Goal: Task Accomplishment & Management: Use online tool/utility

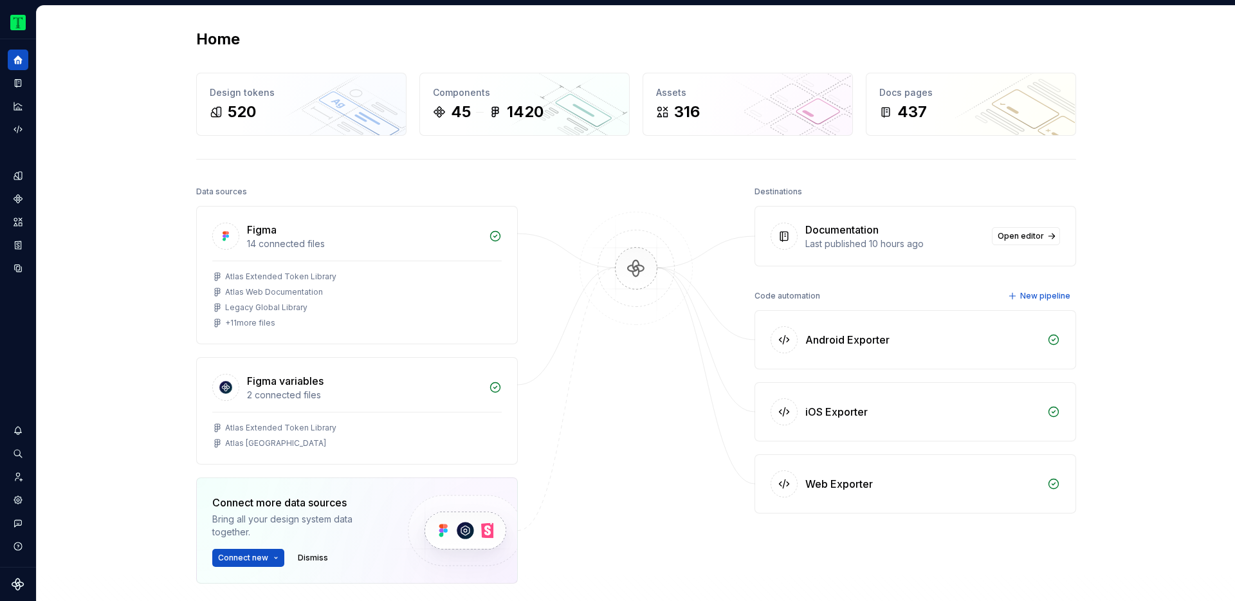
click at [984, 291] on div "Code automation New pipeline" at bounding box center [916, 296] width 322 height 18
click at [1016, 297] on button "New pipeline" at bounding box center [1040, 296] width 72 height 18
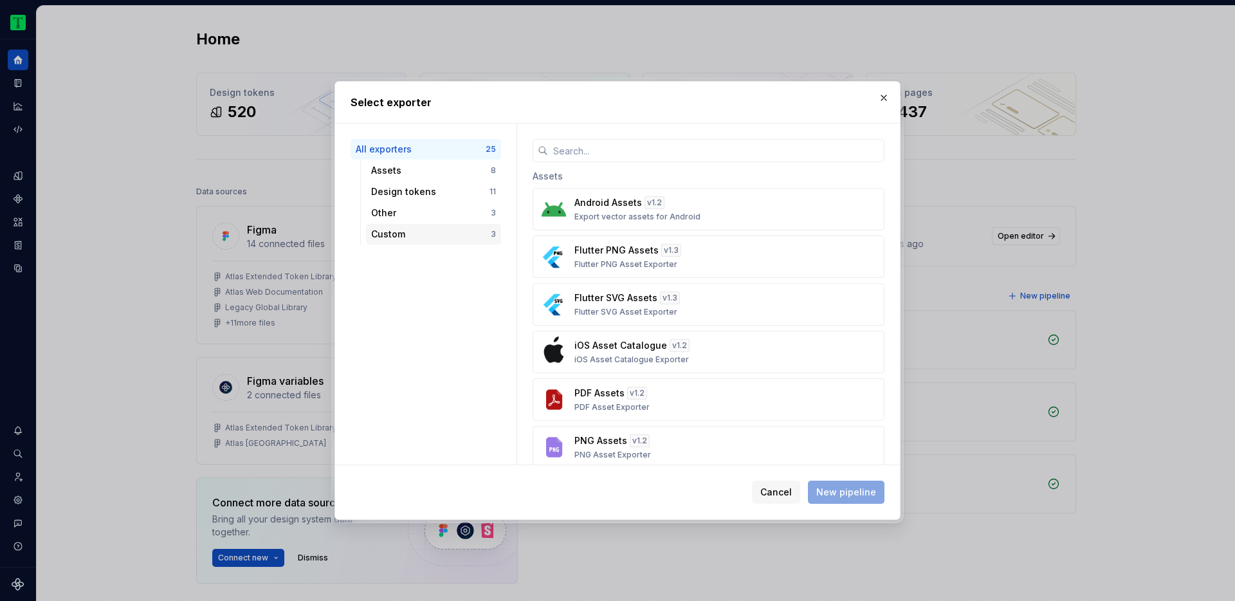
click at [428, 236] on div "Custom" at bounding box center [431, 234] width 120 height 13
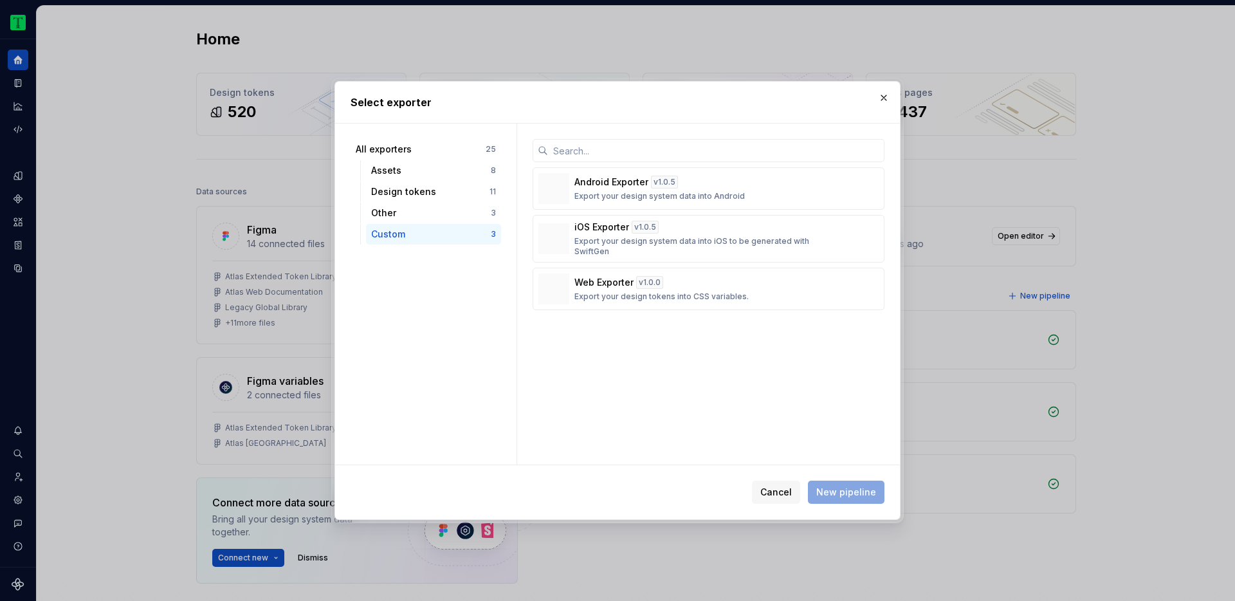
click at [728, 418] on div "Android Exporter v 1.0.5 Export your design system data into Android iOS Export…" at bounding box center [708, 294] width 383 height 341
click at [607, 158] on input "text" at bounding box center [716, 150] width 336 height 23
click at [797, 496] on button "Cancel" at bounding box center [776, 492] width 48 height 23
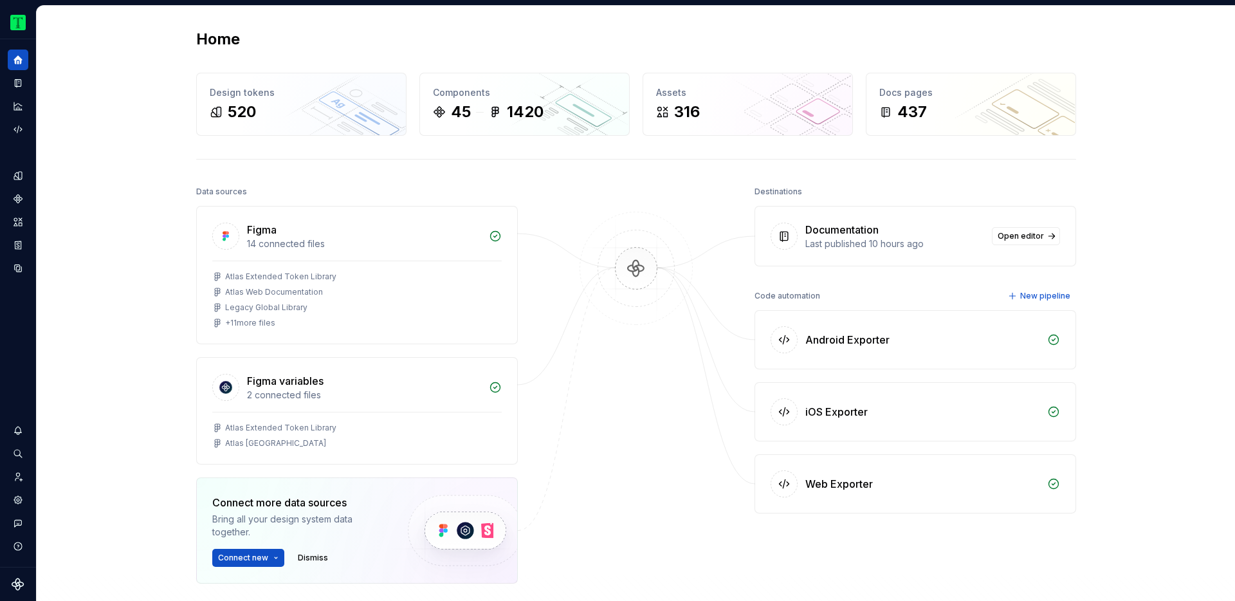
scroll to position [81, 0]
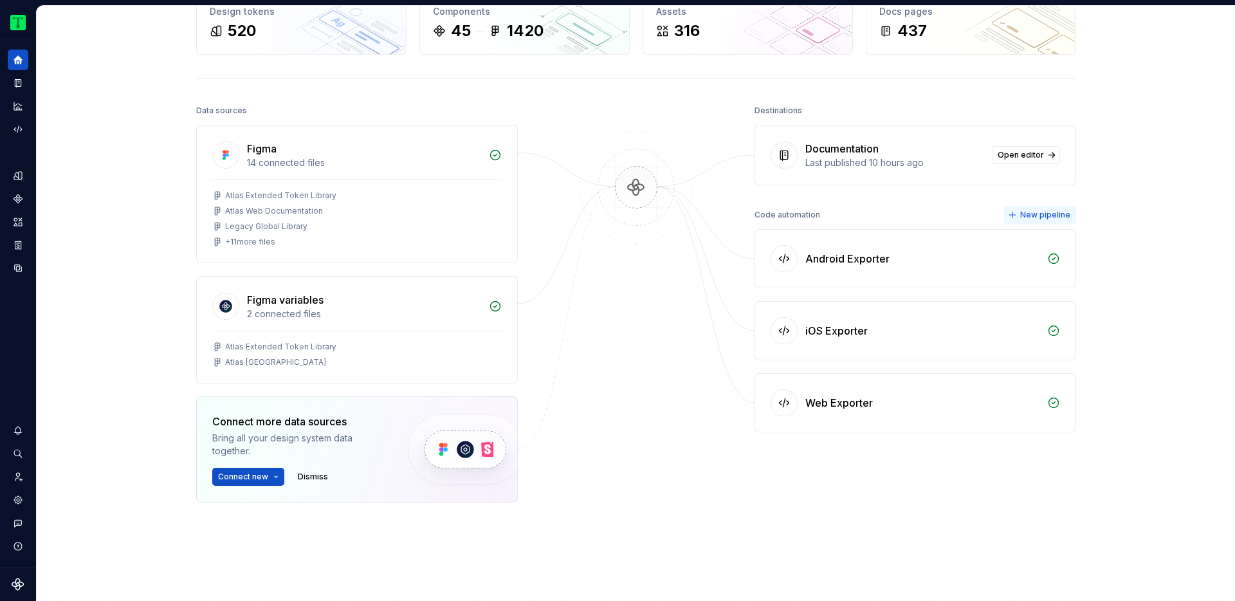
click at [1057, 214] on span "New pipeline" at bounding box center [1045, 215] width 50 height 10
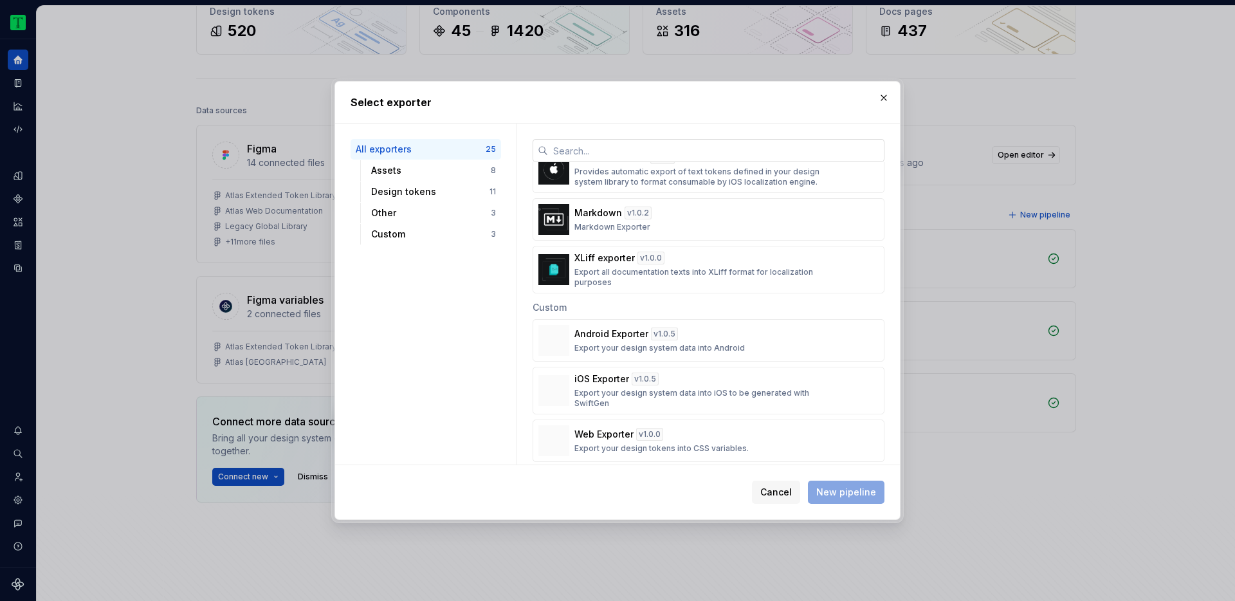
scroll to position [1006, 0]
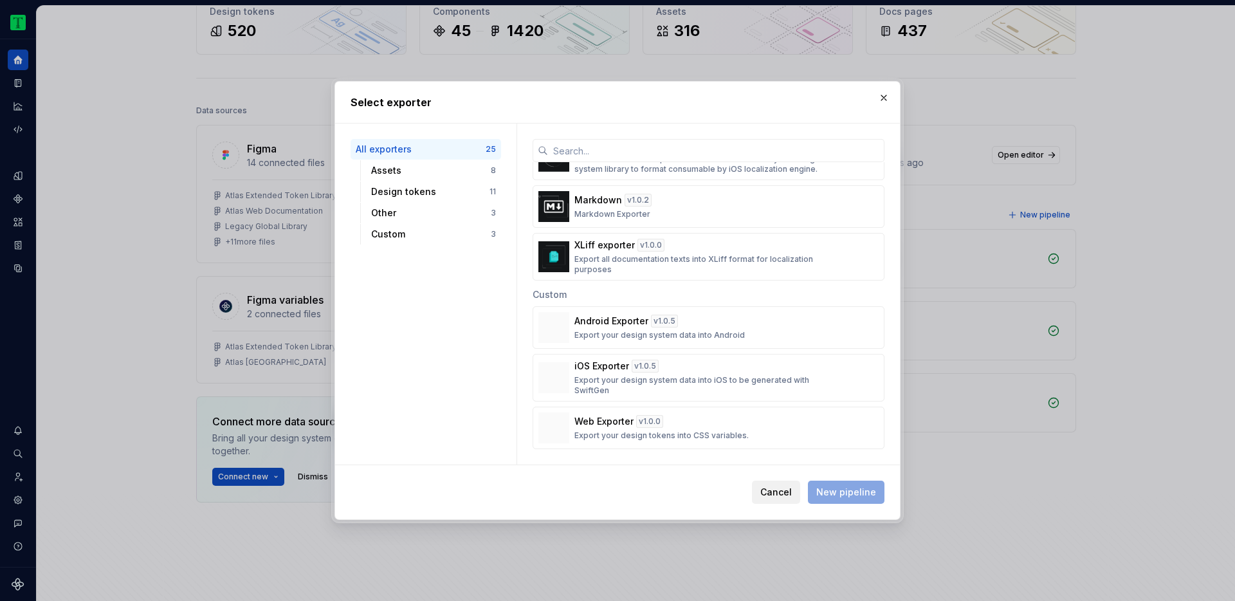
click at [789, 488] on span "Cancel" at bounding box center [776, 492] width 32 height 13
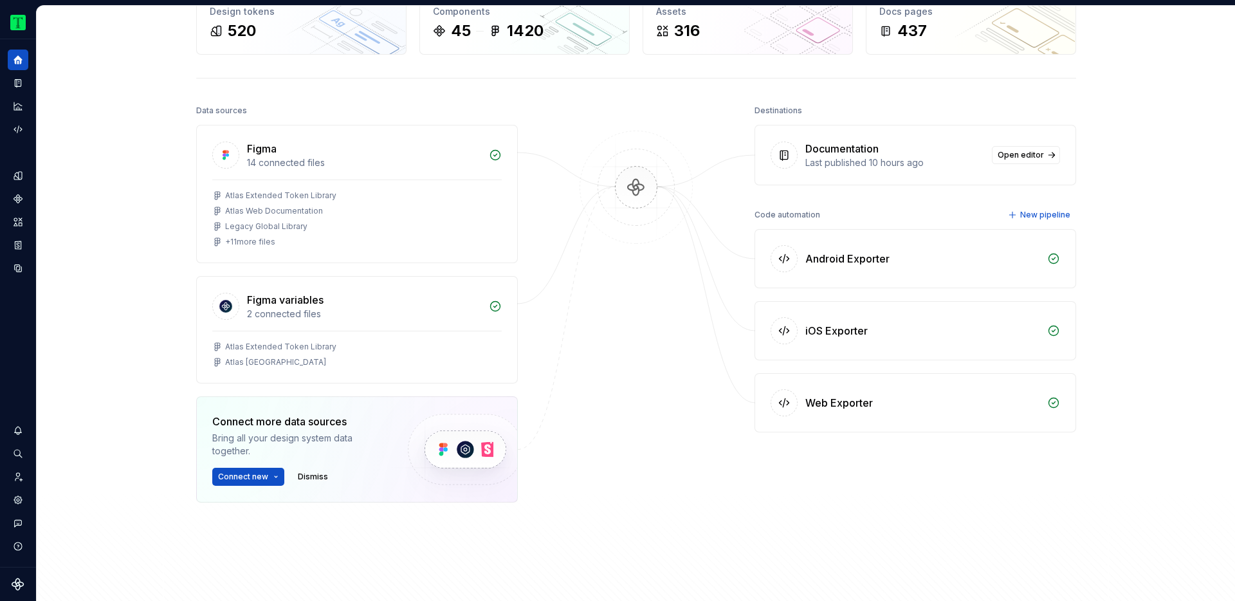
scroll to position [0, 0]
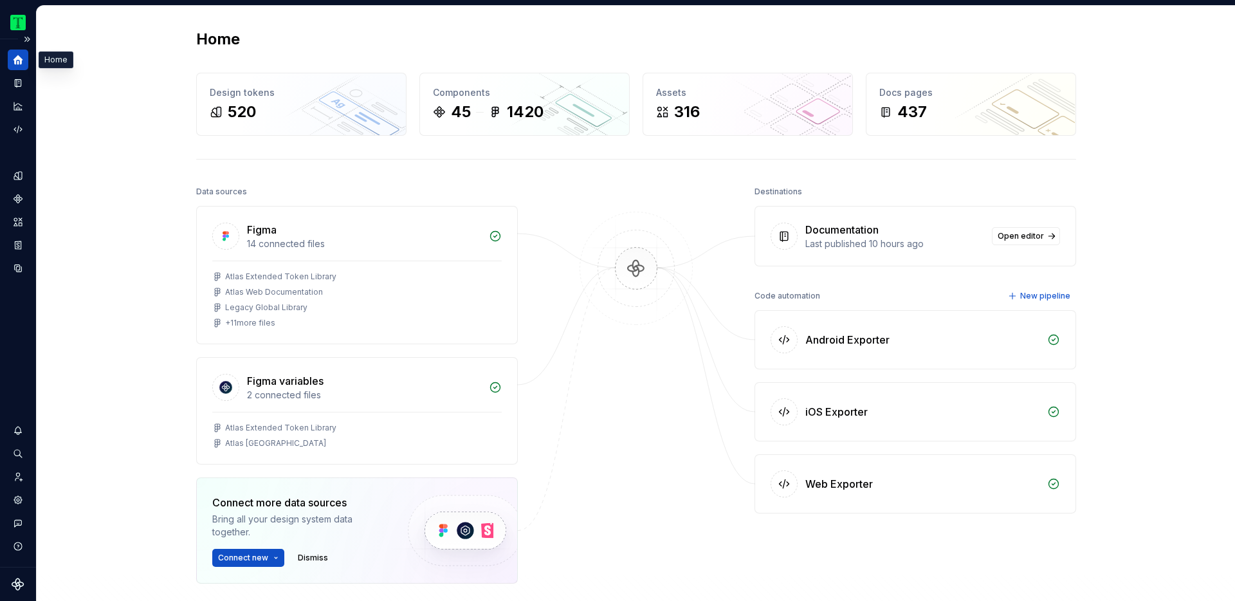
click at [20, 61] on icon "Home" at bounding box center [19, 60] width 10 height 10
click at [24, 37] on button "Expand sidebar" at bounding box center [27, 39] width 18 height 18
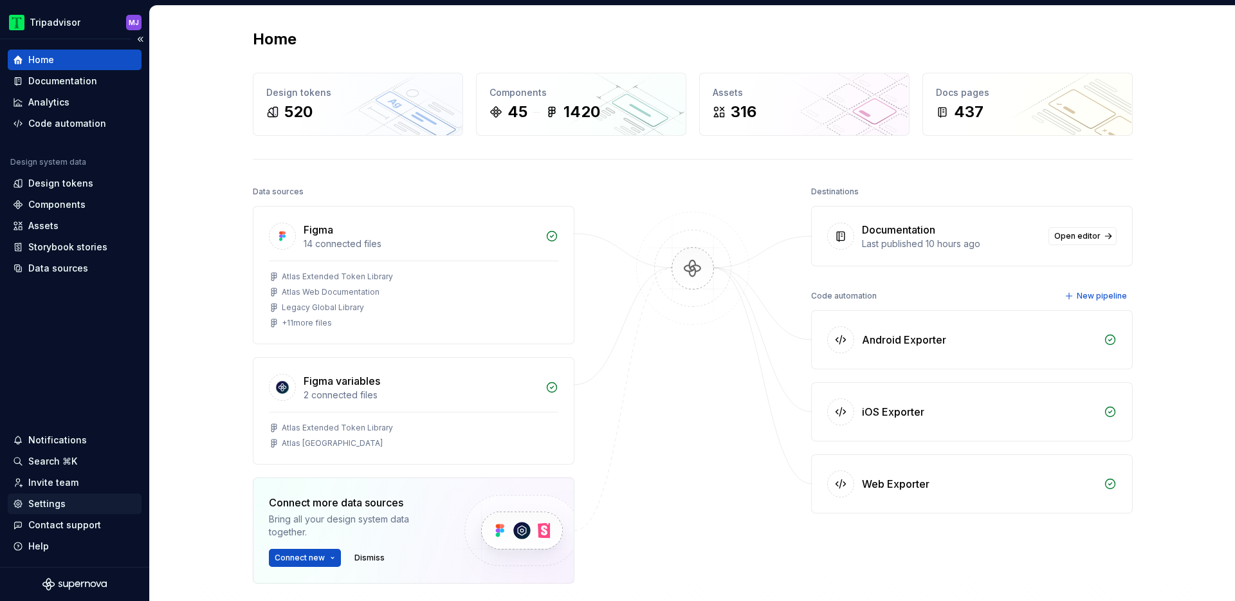
click at [86, 506] on div "Settings" at bounding box center [75, 503] width 124 height 13
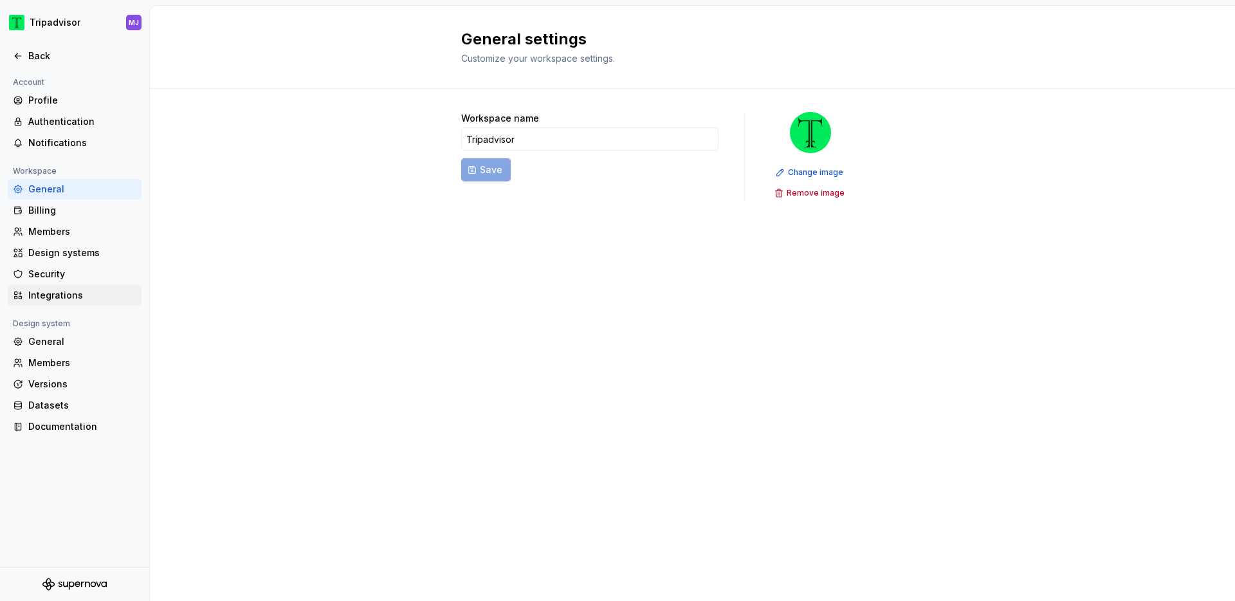
click at [104, 298] on div "Integrations" at bounding box center [82, 295] width 108 height 13
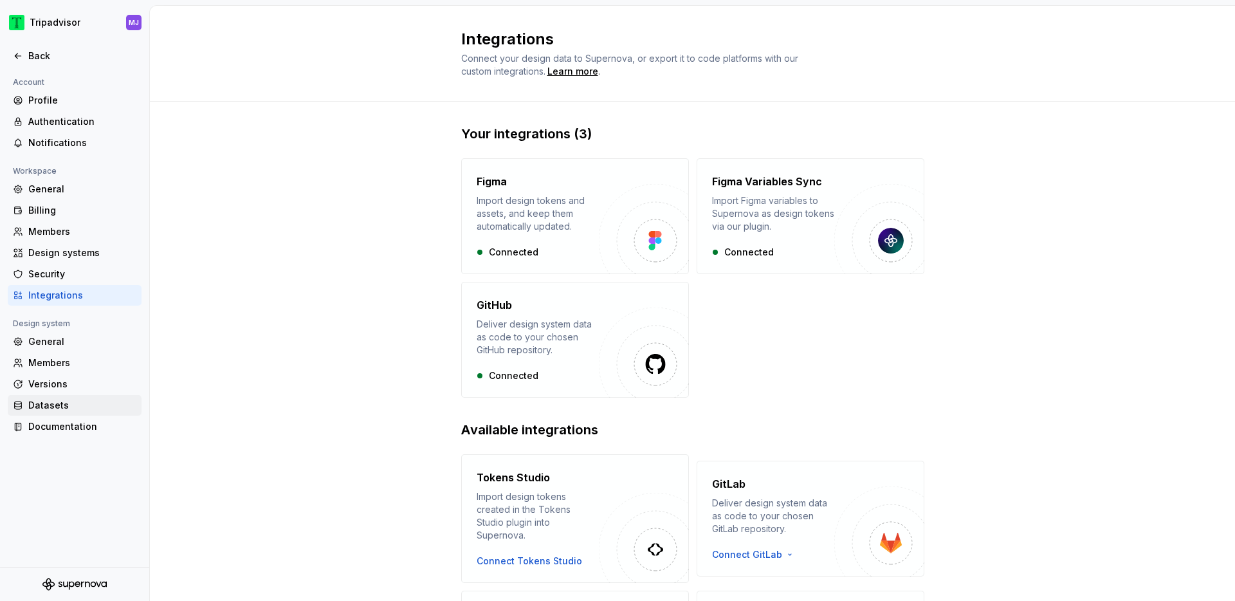
click at [66, 407] on div "Datasets" at bounding box center [82, 405] width 108 height 13
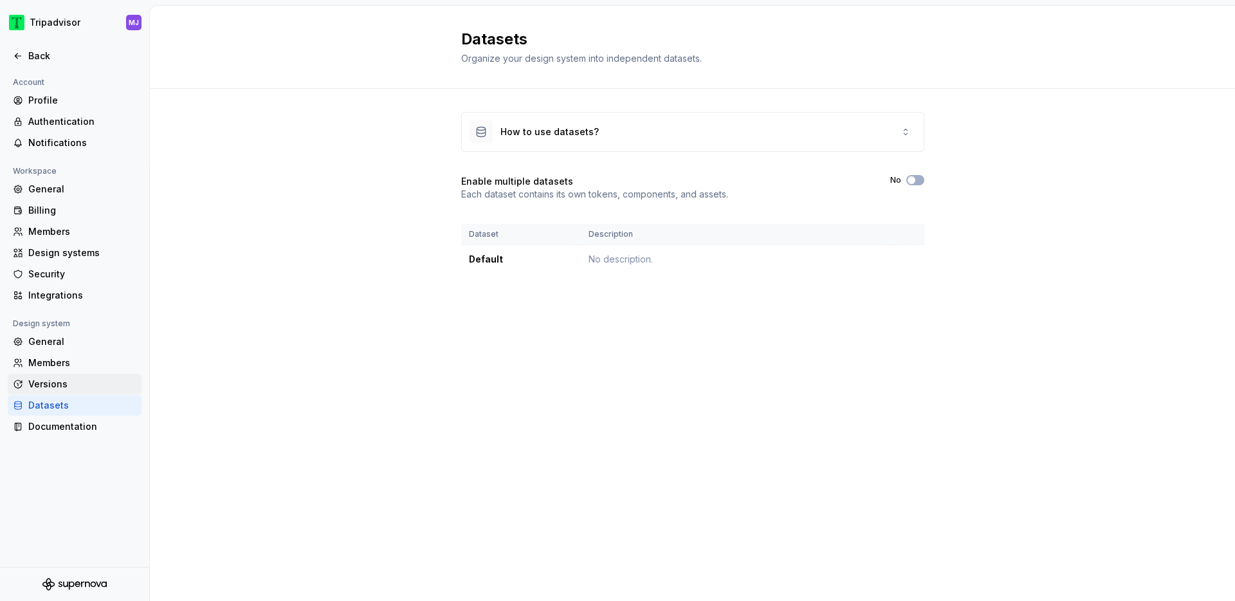
click at [63, 387] on div "Versions" at bounding box center [82, 384] width 108 height 13
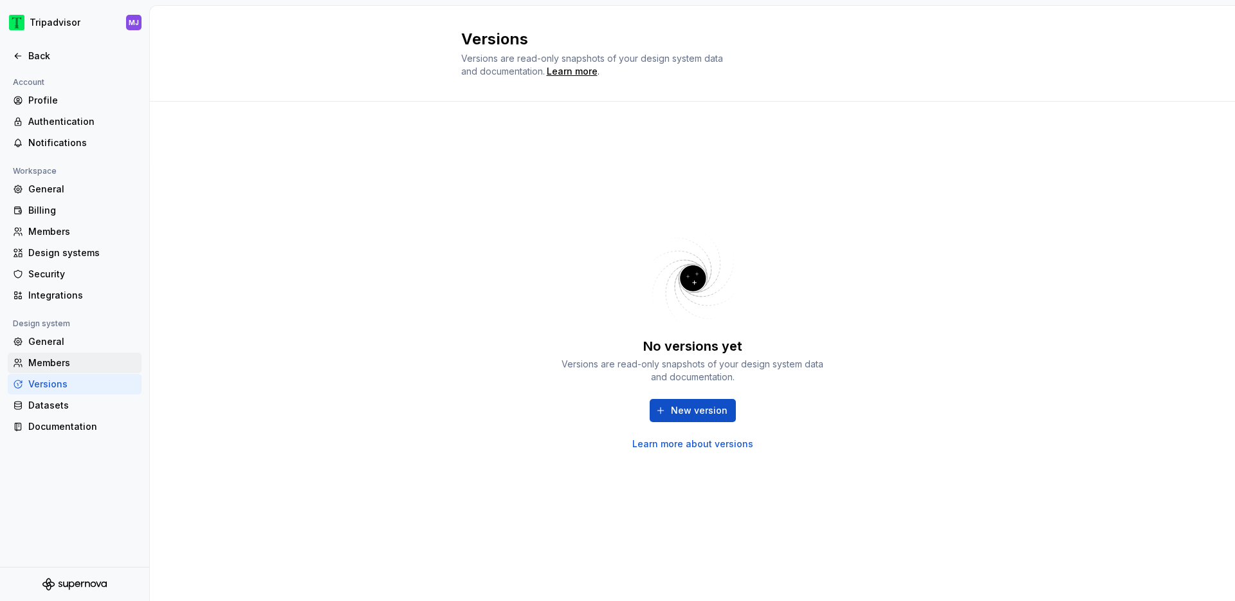
click at [64, 362] on div "Members" at bounding box center [82, 362] width 108 height 13
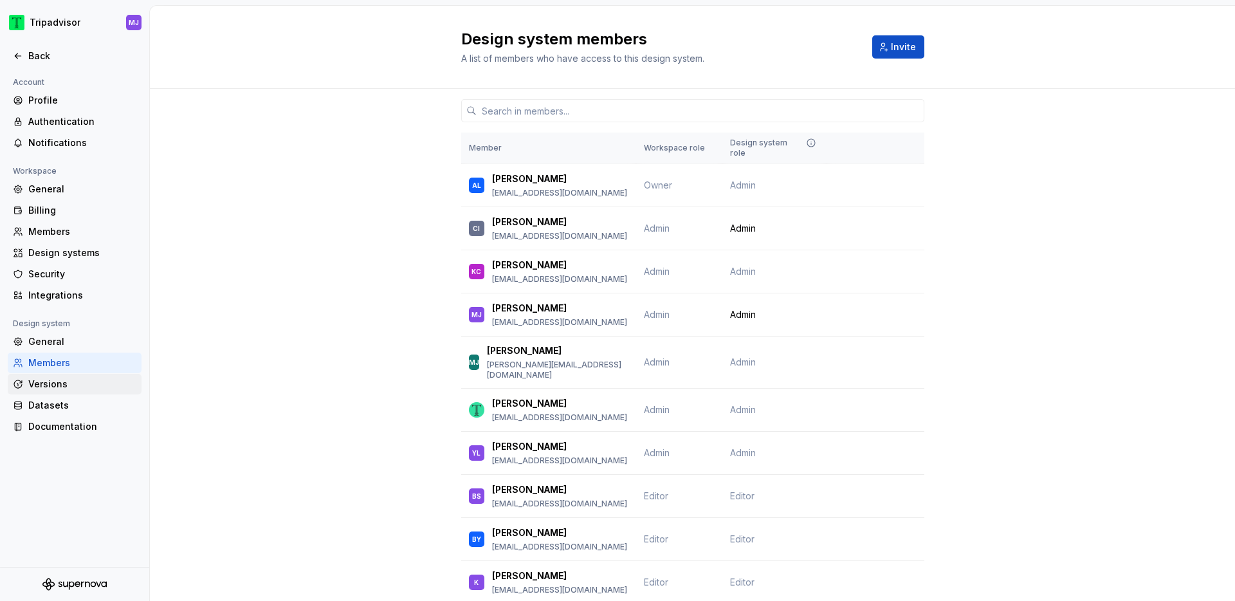
click at [63, 390] on div "Versions" at bounding box center [75, 384] width 134 height 21
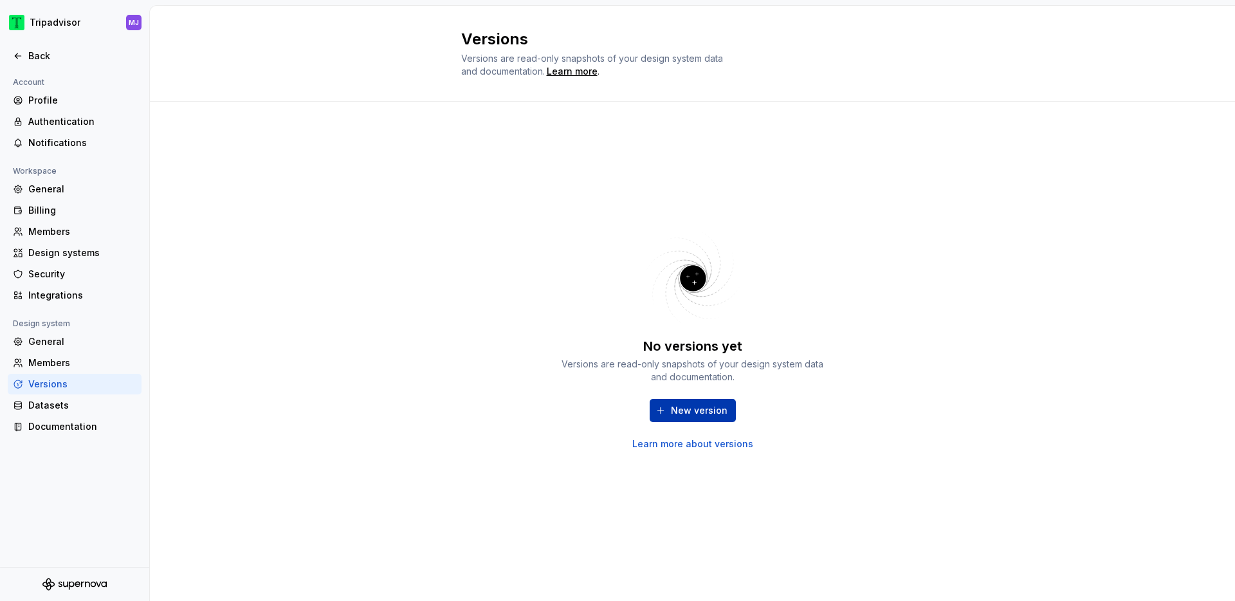
click at [717, 406] on span "New version" at bounding box center [699, 410] width 57 height 13
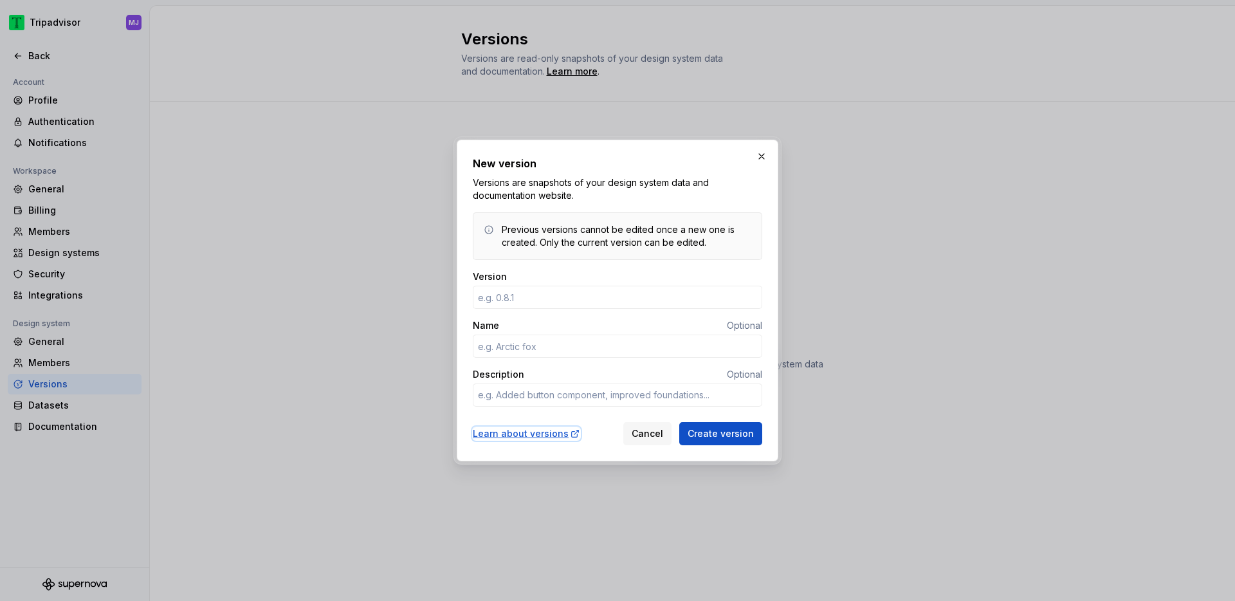
click at [540, 431] on div "Learn about versions" at bounding box center [526, 433] width 107 height 13
click at [630, 262] on div "New version Versions are snapshots of your design system data and documentation…" at bounding box center [617, 300] width 289 height 289
click at [762, 157] on button "button" at bounding box center [762, 156] width 18 height 18
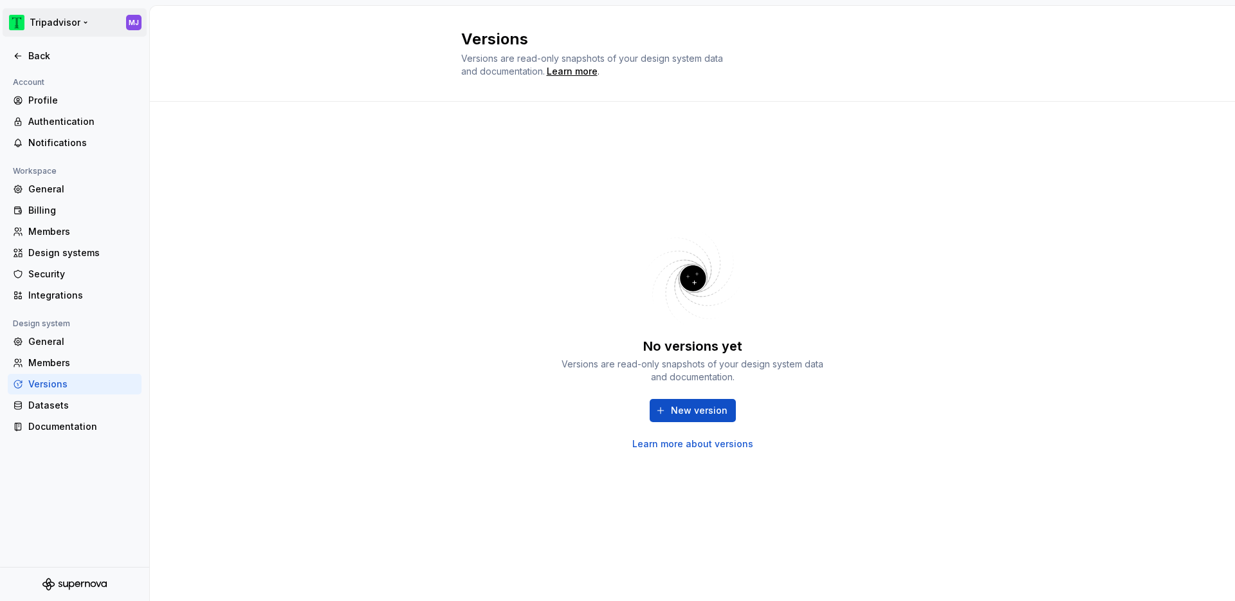
click at [18, 23] on html "Tripadvisor MJ Back Account Profile Authentication Notifications Workspace Gene…" at bounding box center [617, 300] width 1235 height 601
click at [16, 23] on html "Tripadvisor MJ Back Account Profile Authentication Notifications Workspace Gene…" at bounding box center [617, 300] width 1235 height 601
click at [29, 55] on div "Back" at bounding box center [82, 56] width 108 height 13
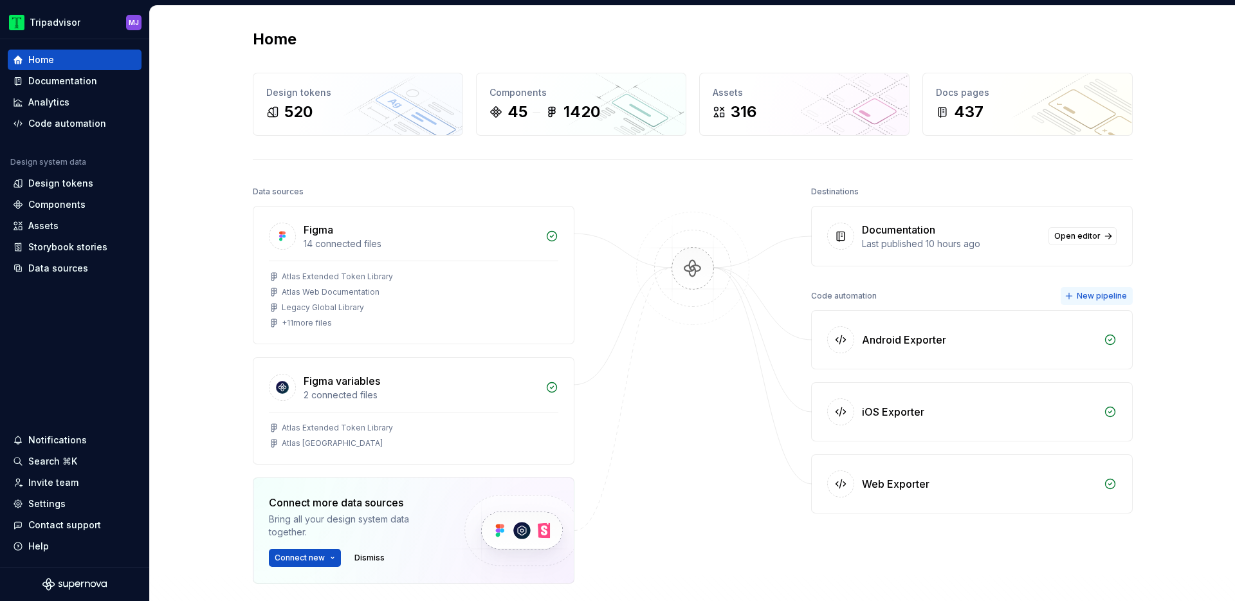
click at [1083, 297] on span "New pipeline" at bounding box center [1102, 296] width 50 height 10
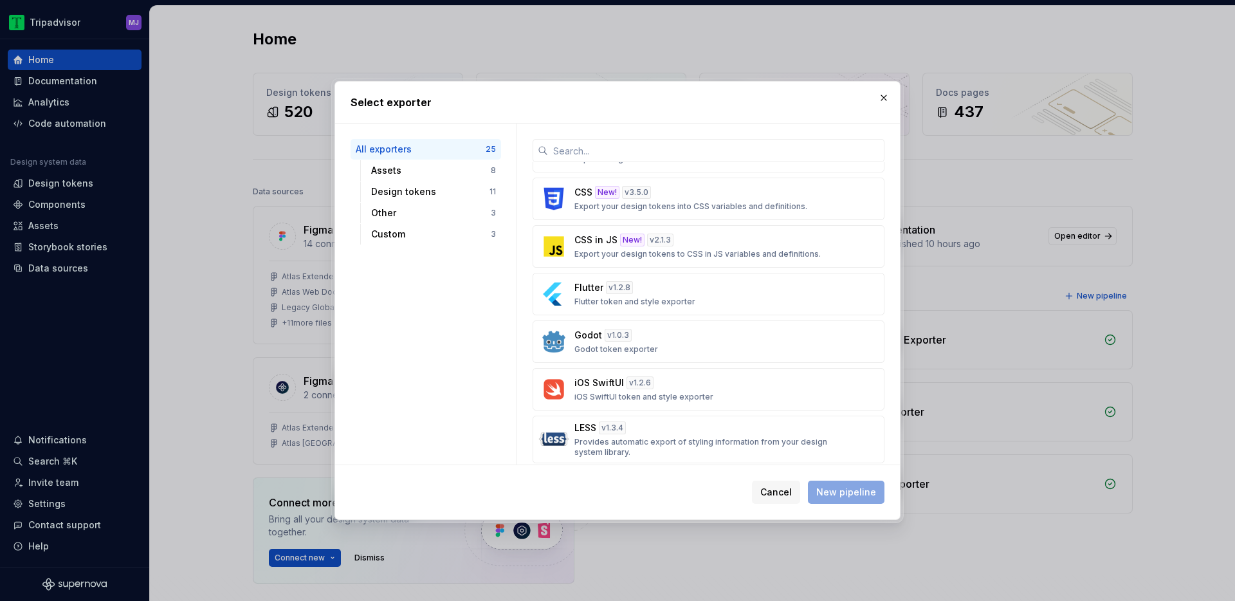
scroll to position [764, 0]
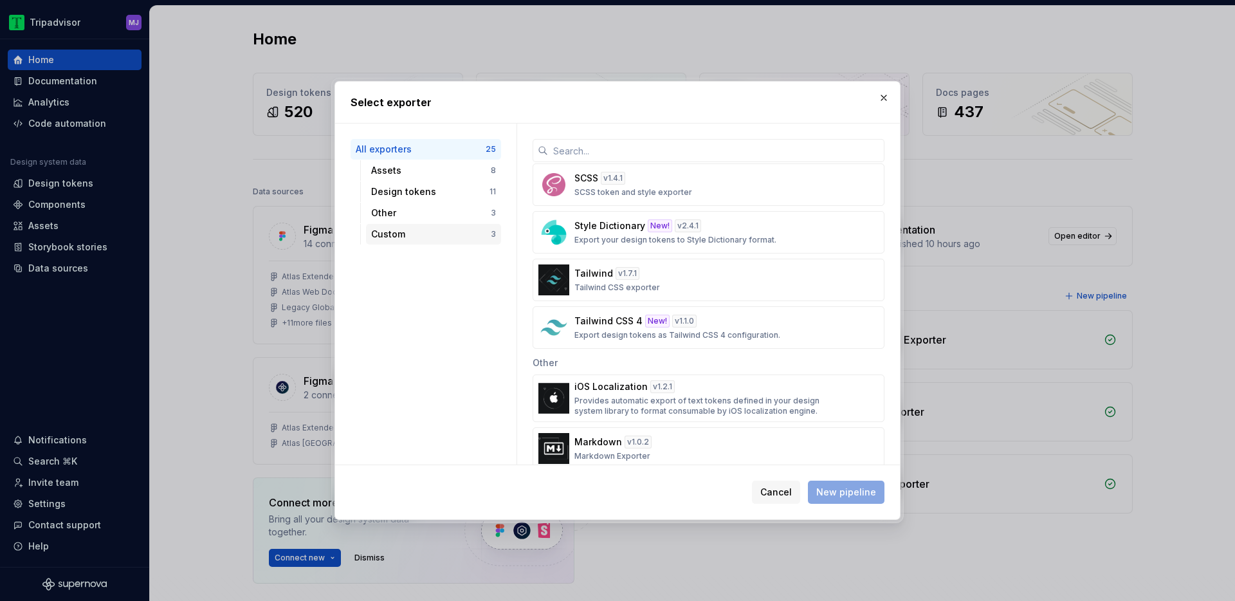
click at [403, 232] on div "Custom" at bounding box center [431, 234] width 120 height 13
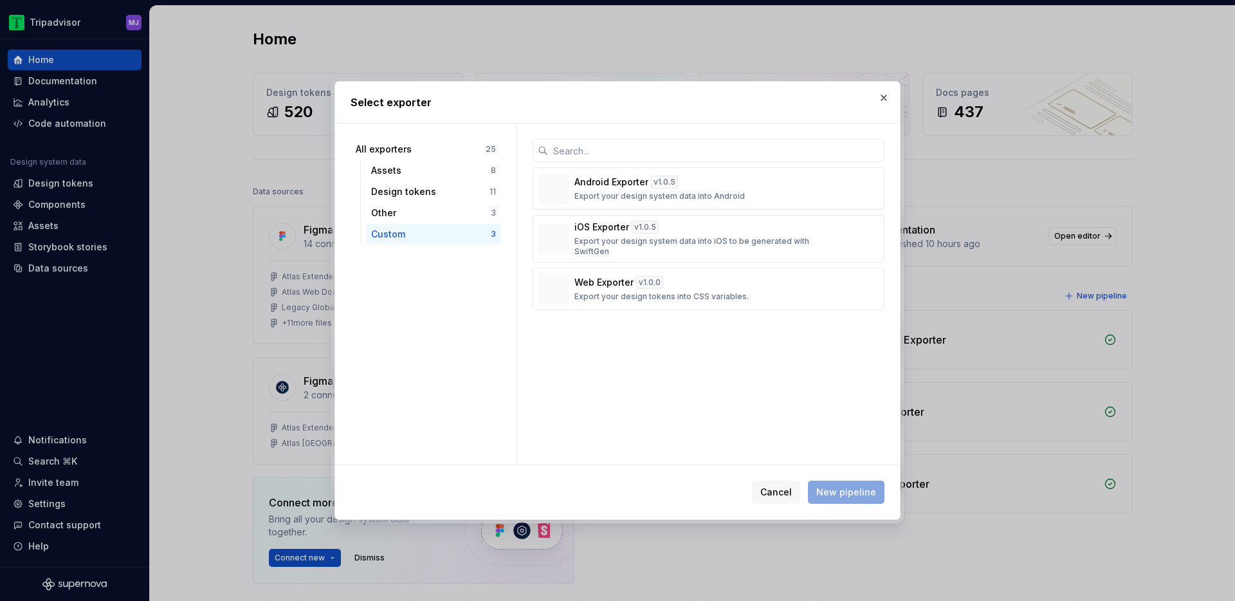
scroll to position [0, 0]
click at [785, 490] on span "Cancel" at bounding box center [776, 492] width 32 height 13
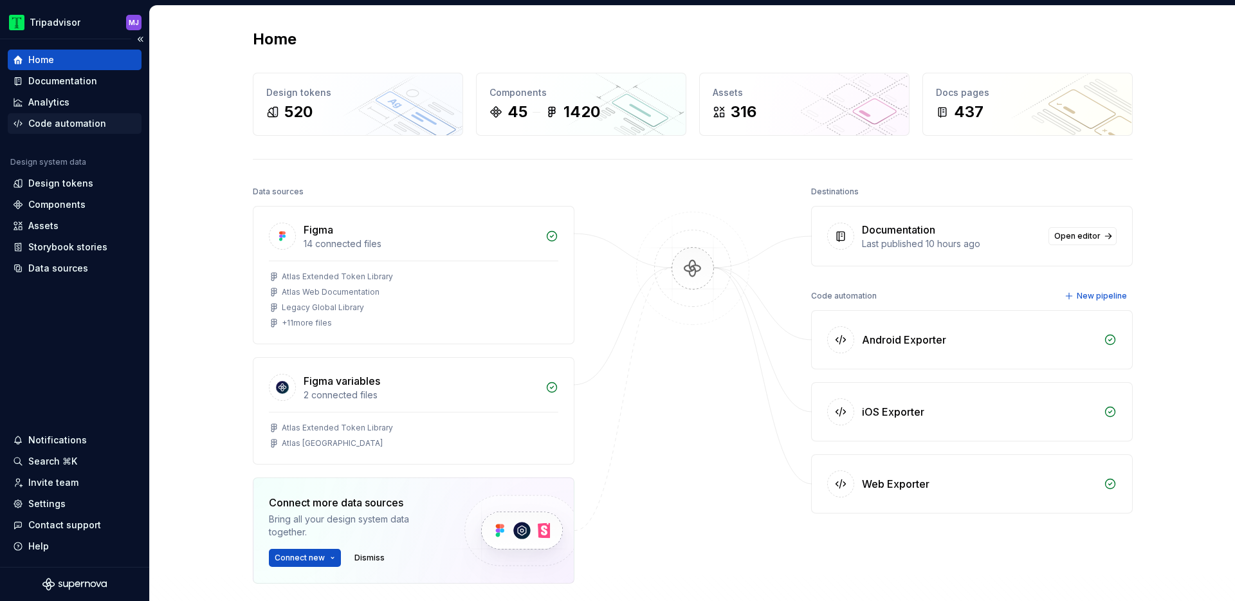
click at [94, 129] on div "Code automation" at bounding box center [67, 123] width 78 height 13
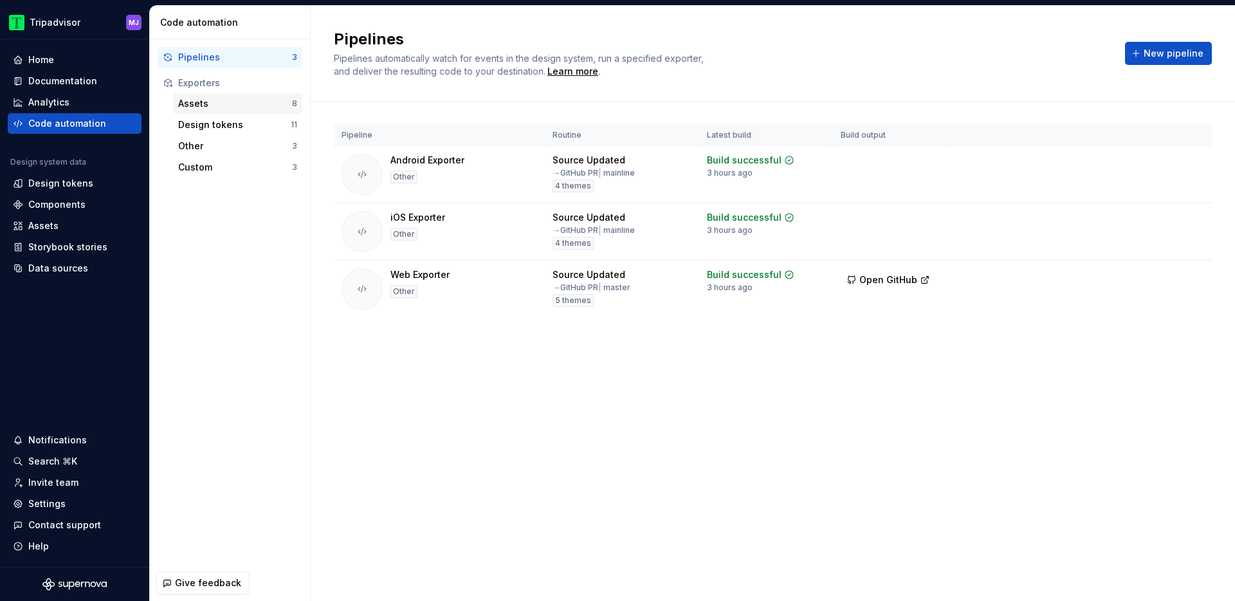
click at [212, 100] on div "Assets" at bounding box center [235, 103] width 114 height 13
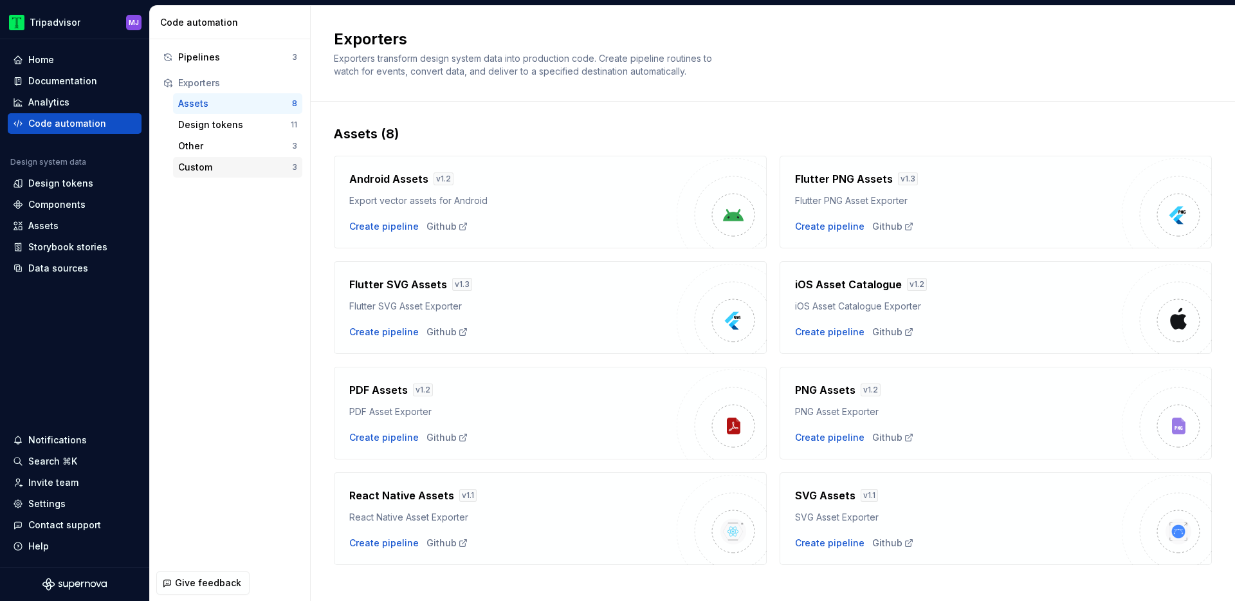
click at [205, 170] on div "Custom" at bounding box center [235, 167] width 114 height 13
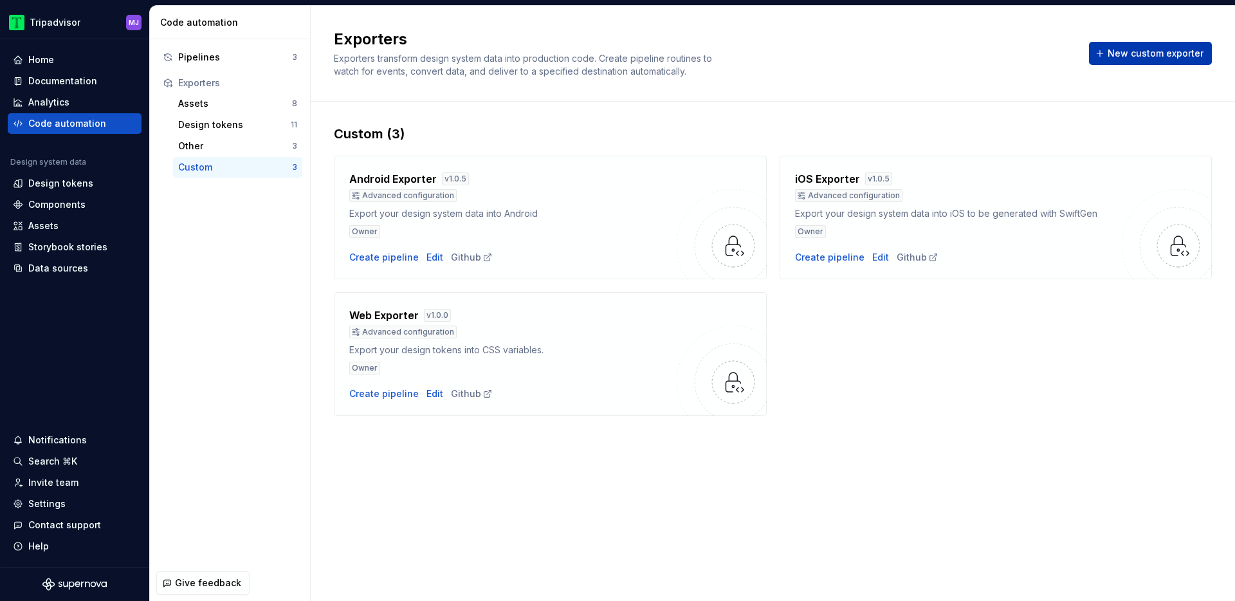
click at [1164, 54] on span "New custom exporter" at bounding box center [1156, 53] width 96 height 13
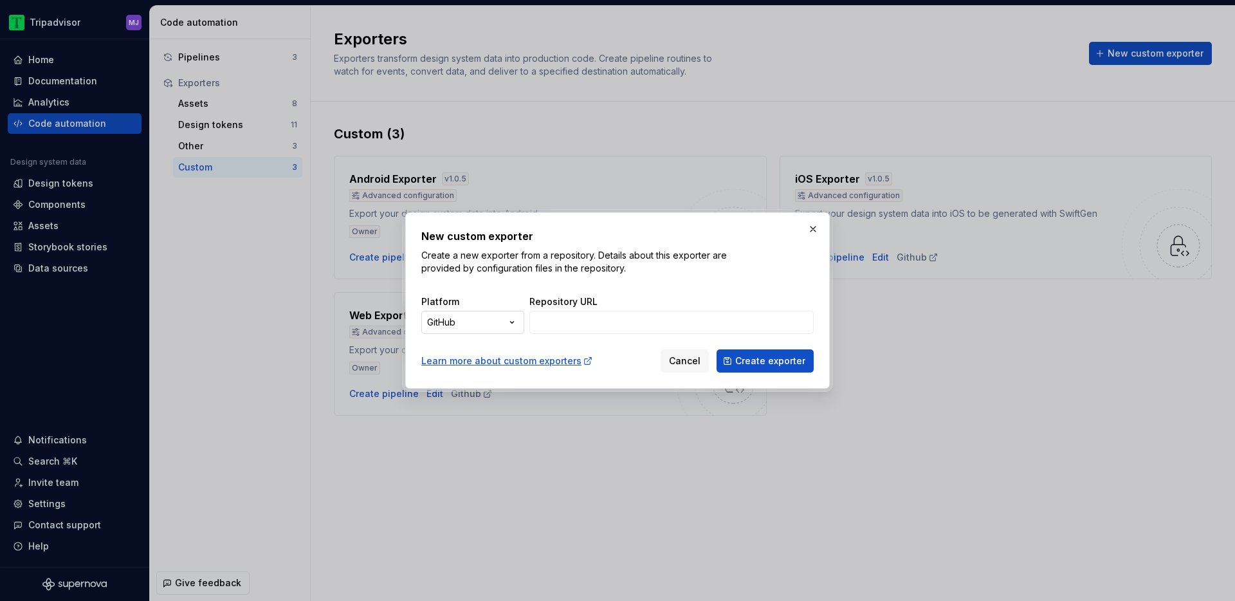
click at [517, 327] on div "New custom exporter Create a new exporter from a repository. Details about this…" at bounding box center [617, 300] width 1235 height 601
click at [686, 367] on button "Cancel" at bounding box center [685, 360] width 48 height 23
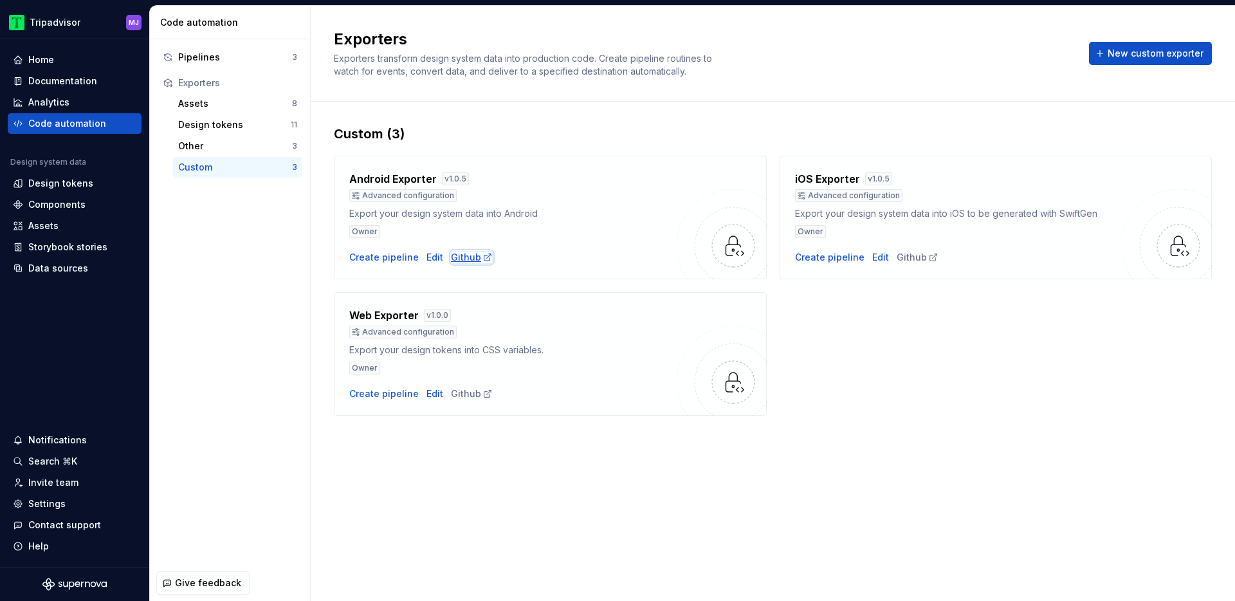
click at [470, 252] on div "Github" at bounding box center [472, 257] width 42 height 13
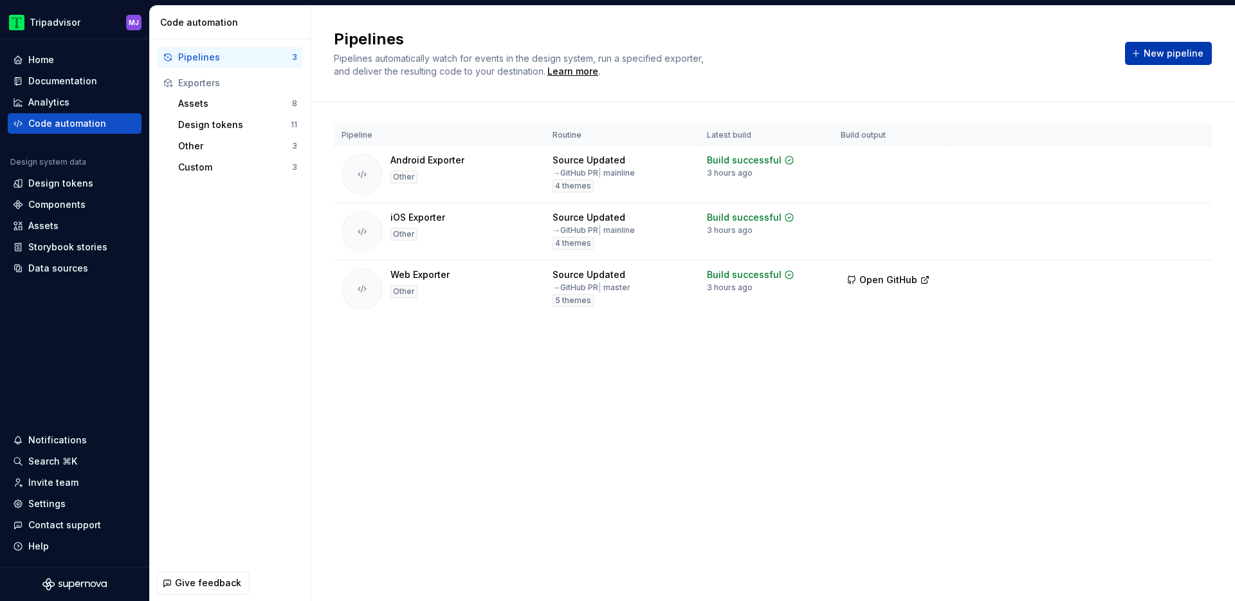
click at [1143, 64] on div "Pipelines Pipelines automatically watch for events in the design system, run a …" at bounding box center [773, 53] width 878 height 49
click at [1143, 60] on button "New pipeline" at bounding box center [1168, 53] width 87 height 23
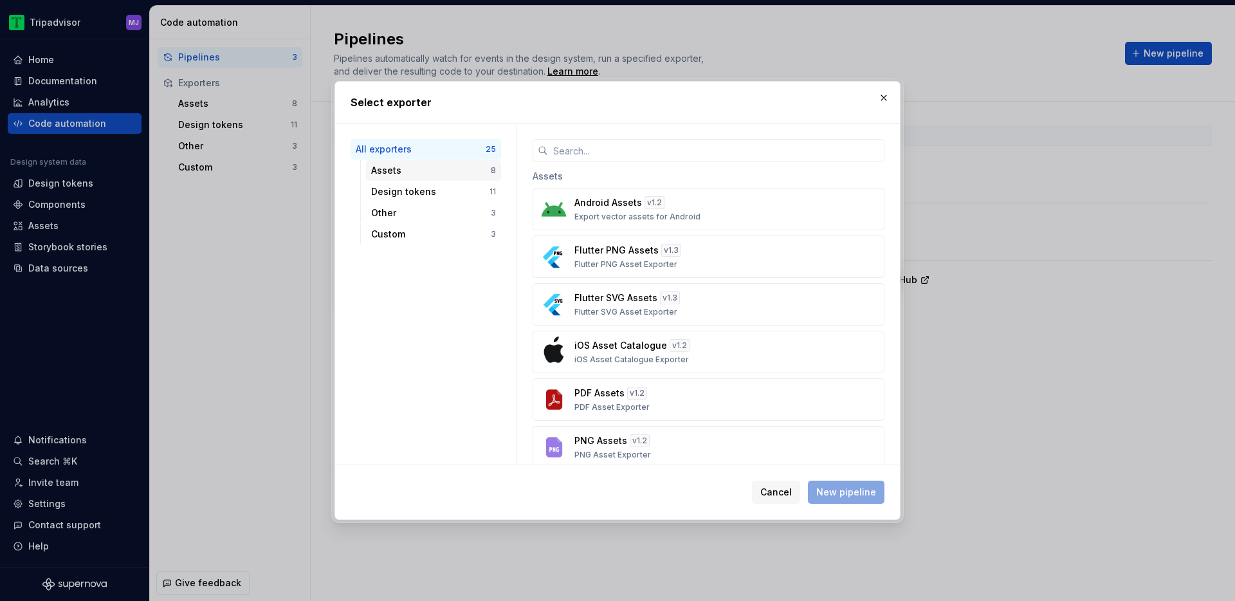
click at [398, 170] on div "Assets" at bounding box center [431, 170] width 120 height 13
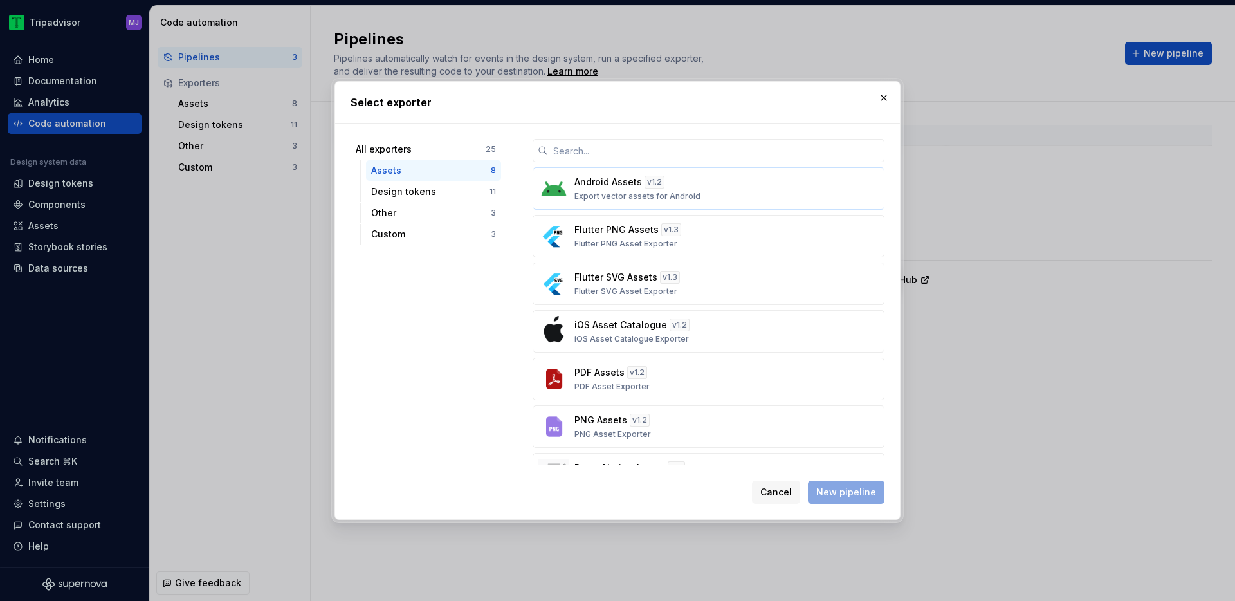
click at [657, 197] on p "Export vector assets for Android" at bounding box center [637, 196] width 126 height 10
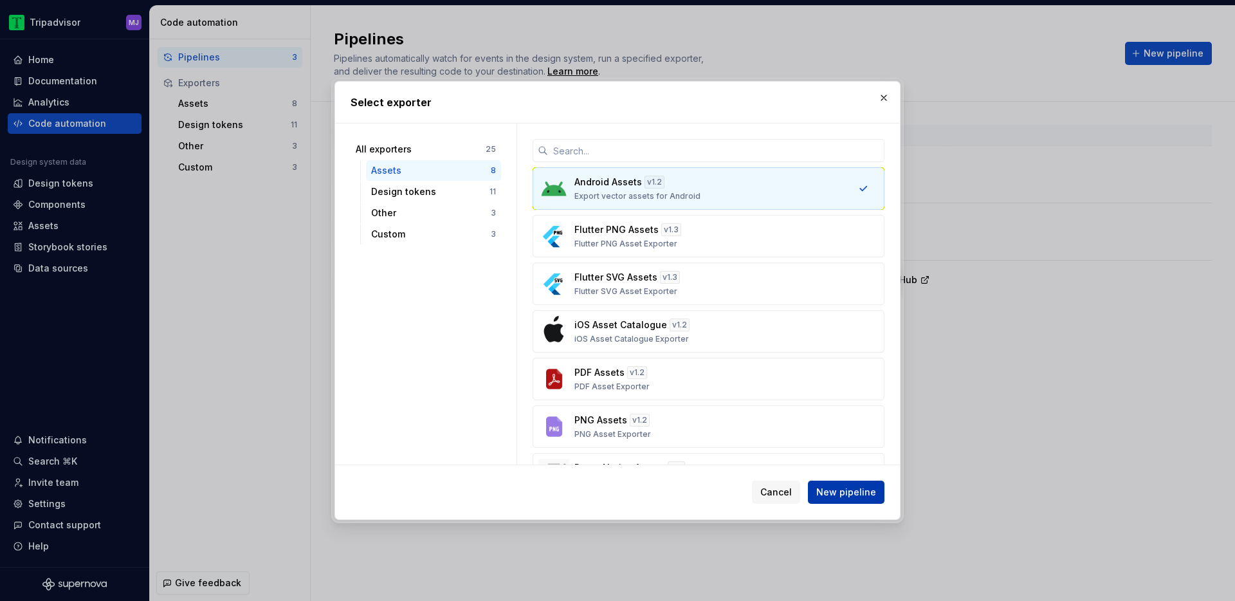
click at [834, 487] on span "New pipeline" at bounding box center [846, 492] width 60 height 13
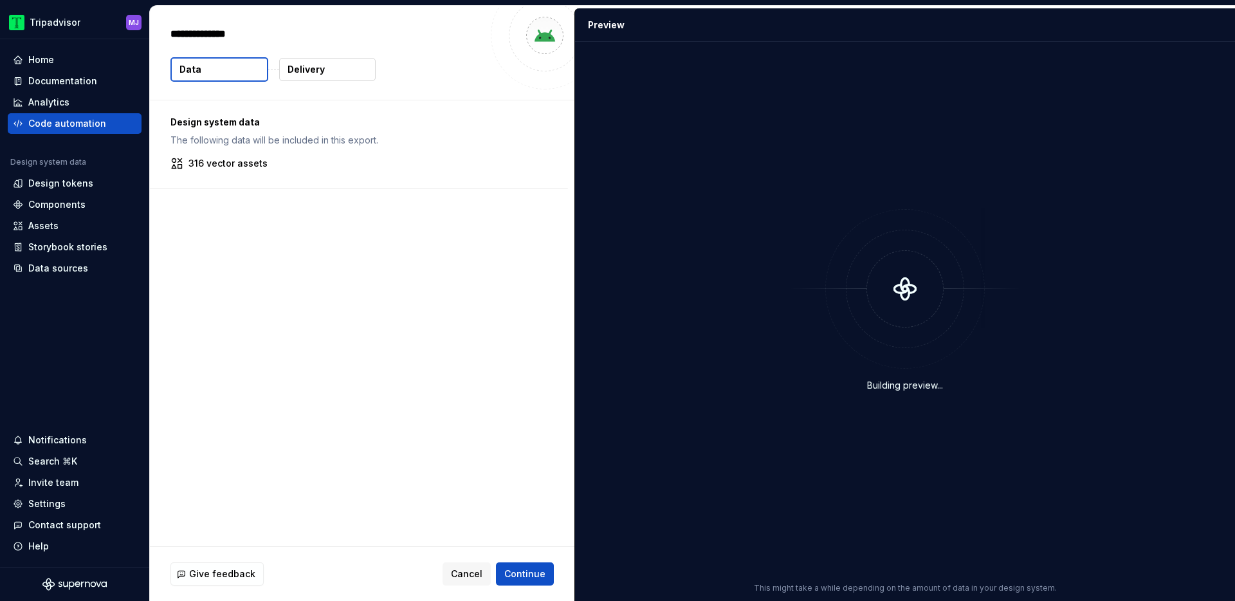
click at [295, 141] on p "The following data will be included in this export." at bounding box center [358, 140] width 377 height 13
click at [324, 69] on button "Delivery" at bounding box center [327, 69] width 96 height 23
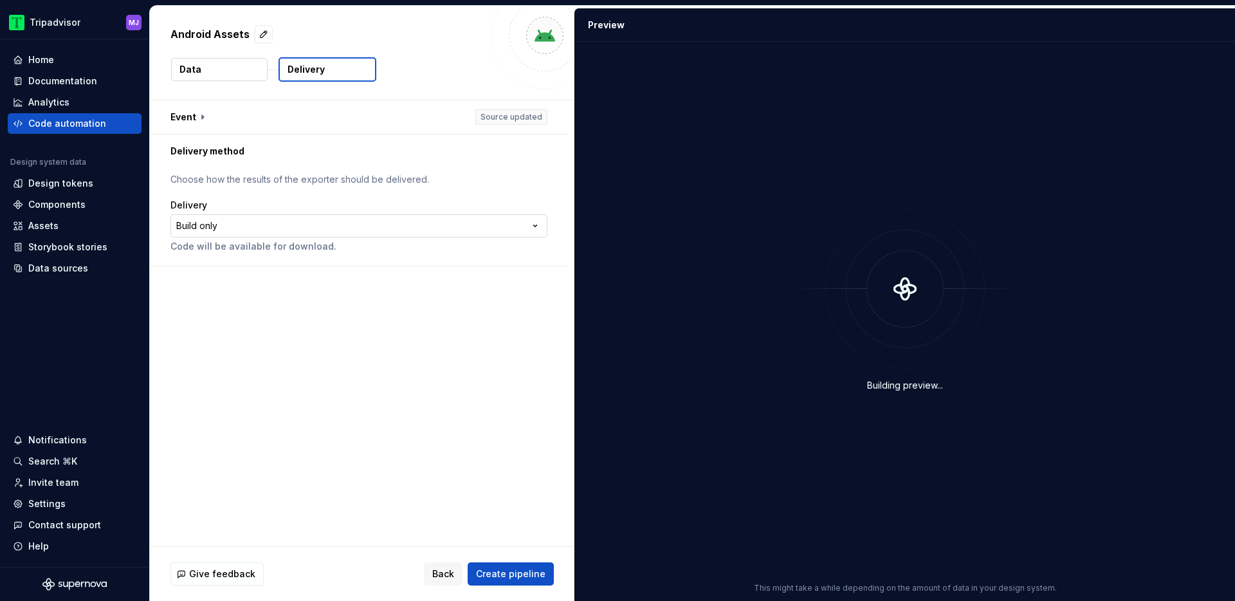
click at [390, 229] on html "**********" at bounding box center [617, 300] width 1235 height 601
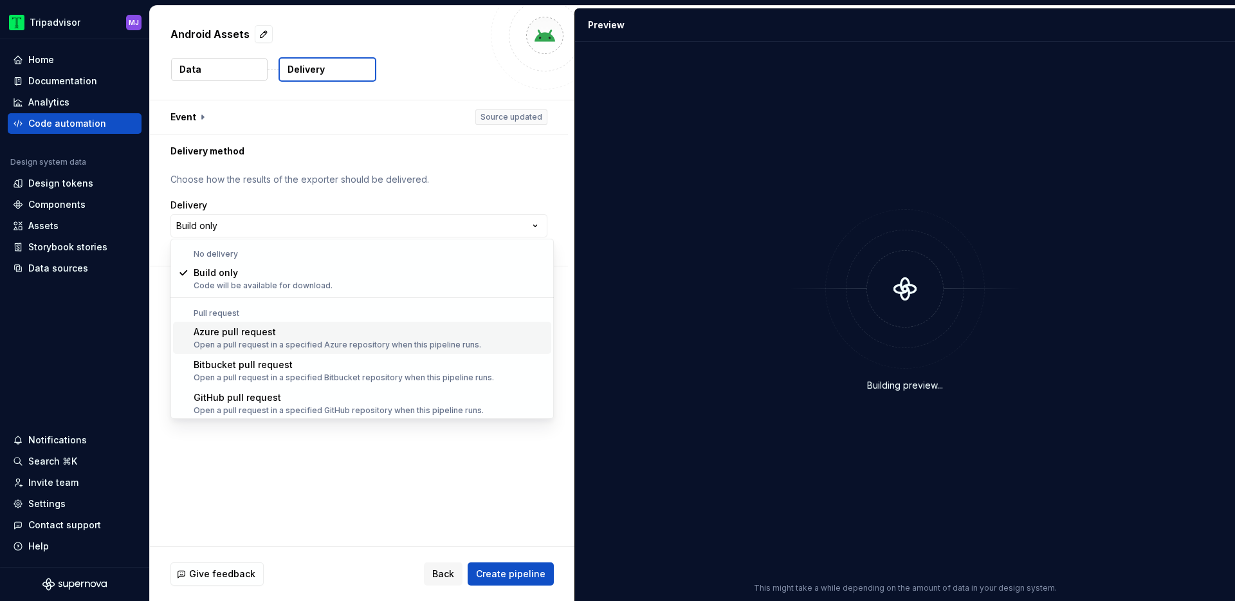
scroll to position [36, 0]
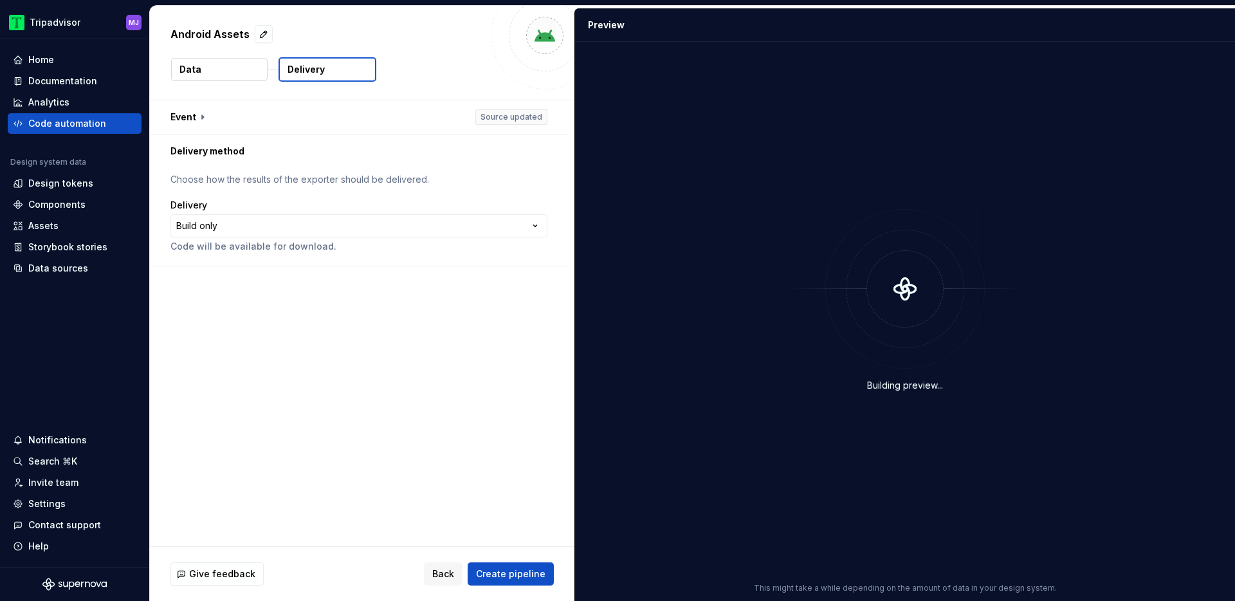
click at [448, 566] on html "**********" at bounding box center [617, 300] width 1235 height 601
click at [445, 570] on span "Back" at bounding box center [443, 573] width 22 height 13
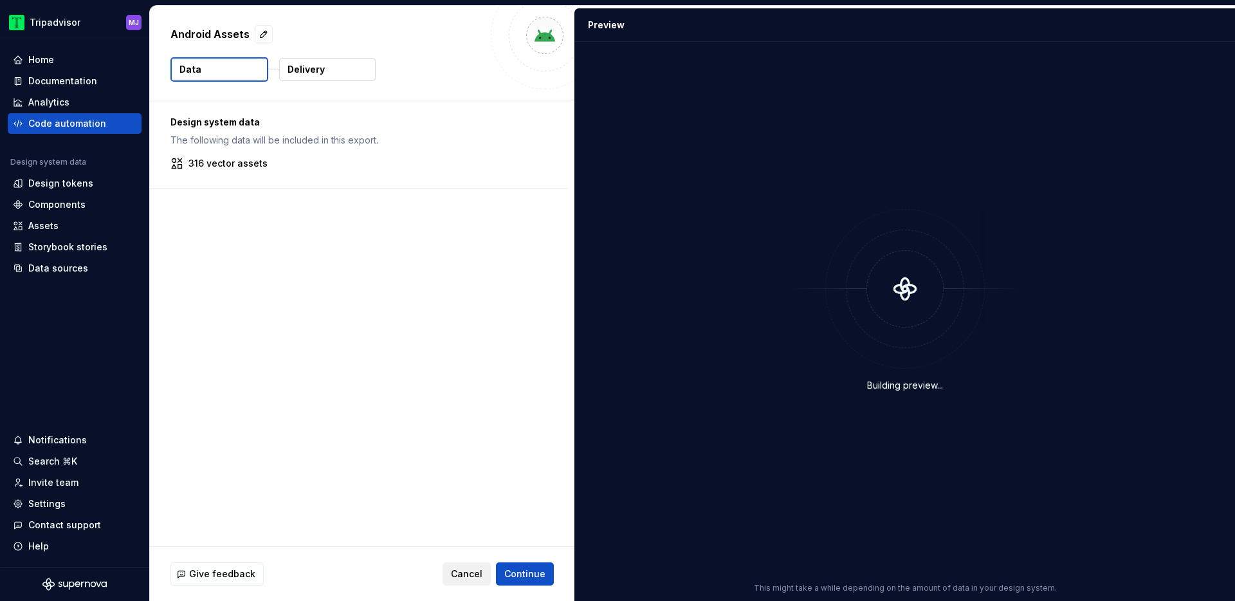
click at [454, 570] on button "Cancel" at bounding box center [467, 573] width 48 height 23
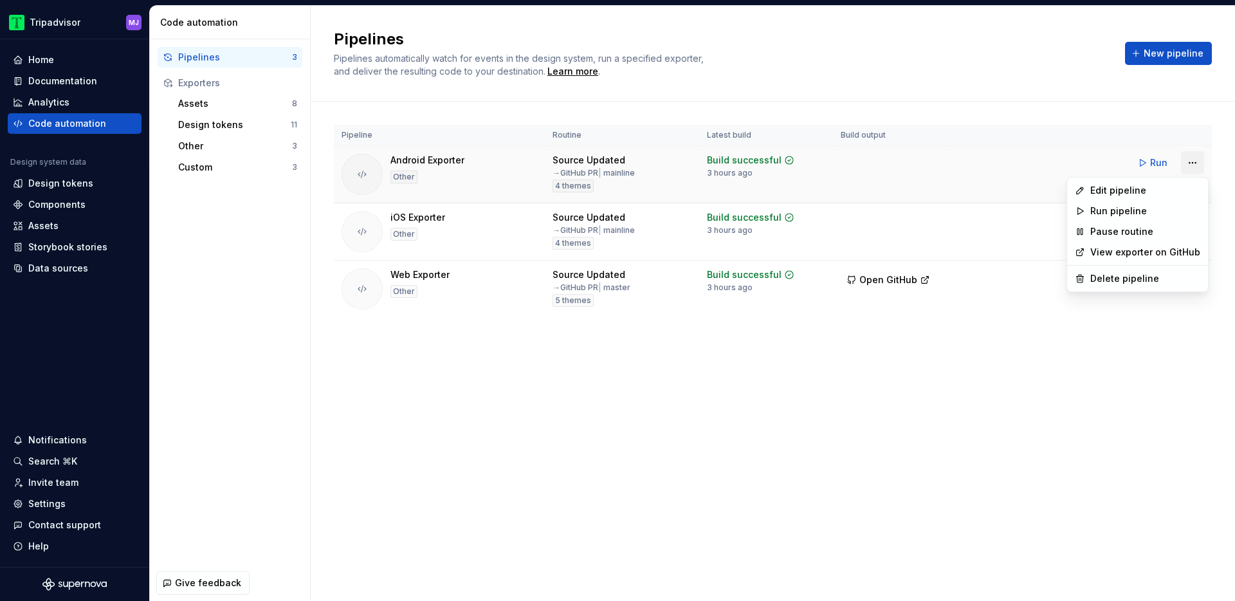
click at [1196, 160] on html "Tripadvisor MJ Home Documentation Analytics Code automation Design system data …" at bounding box center [617, 300] width 1235 height 601
click at [1153, 188] on div "Edit pipeline" at bounding box center [1145, 190] width 110 height 13
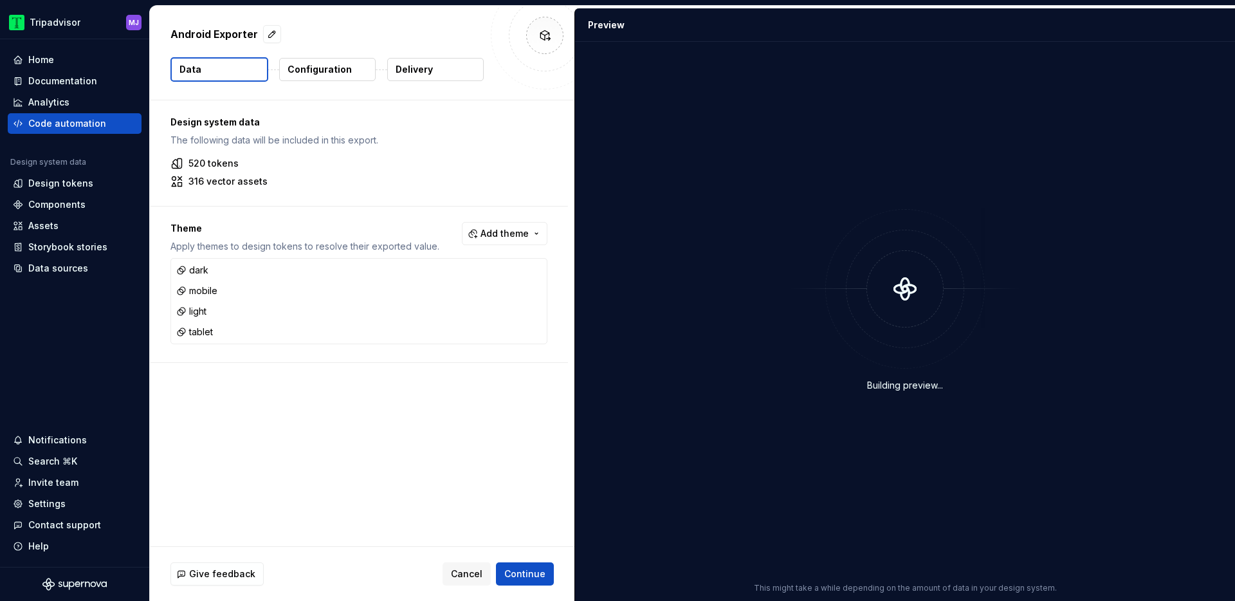
click at [331, 75] on p "Configuration" at bounding box center [320, 69] width 64 height 13
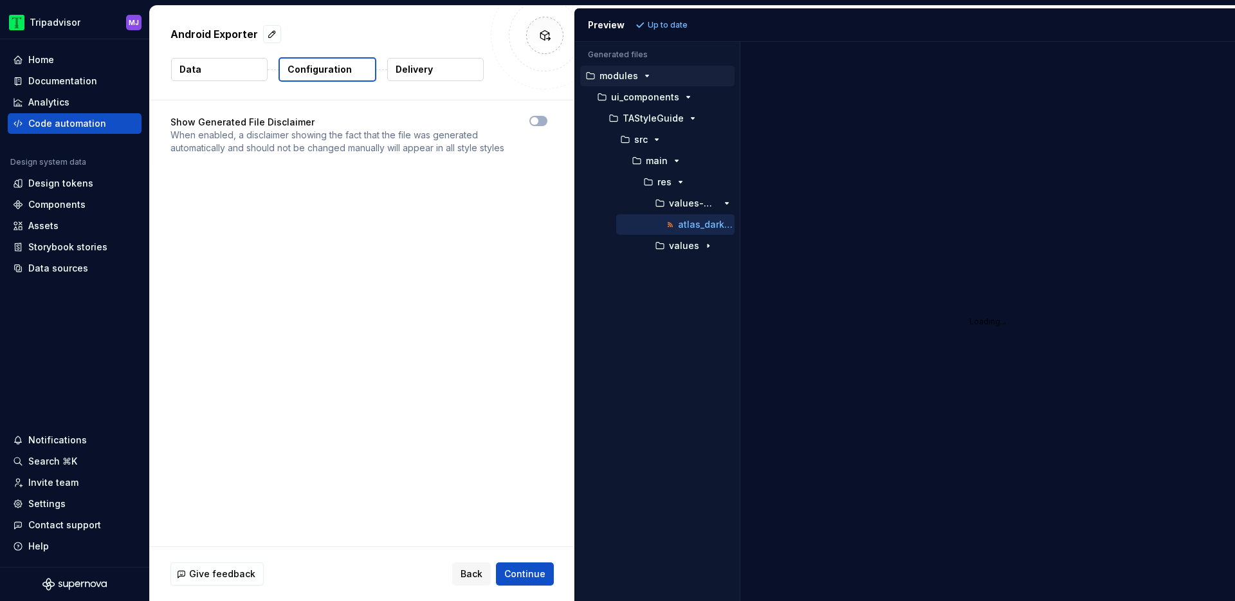
click at [425, 73] on p "Delivery" at bounding box center [414, 69] width 37 height 13
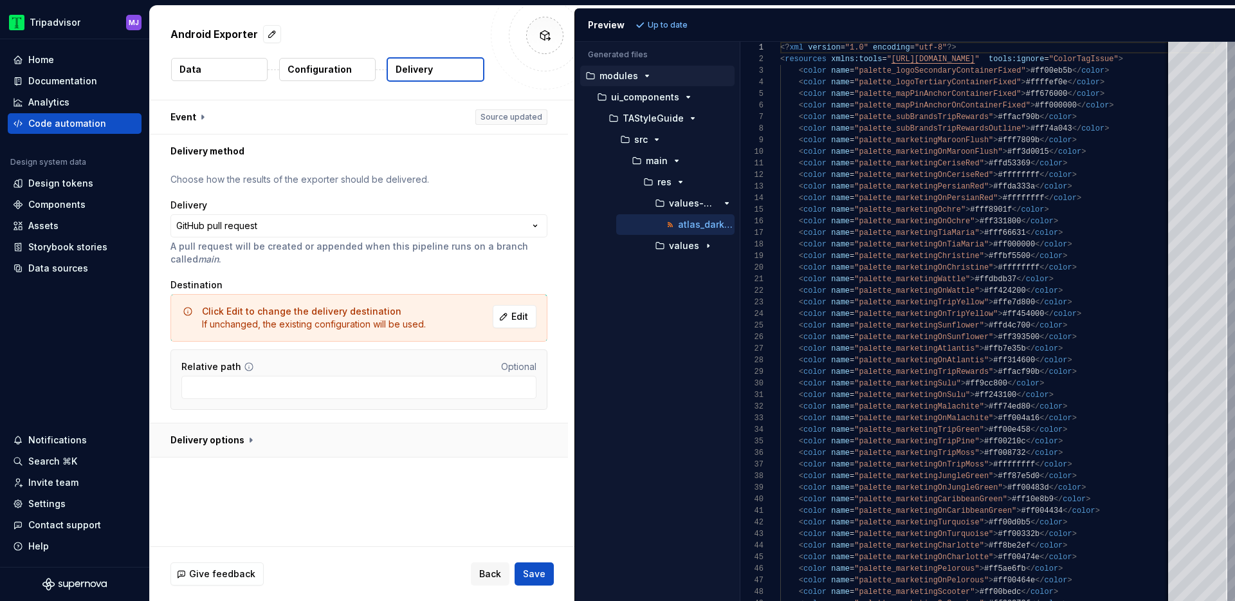
click at [259, 443] on button "button" at bounding box center [359, 439] width 418 height 33
type textarea "*"
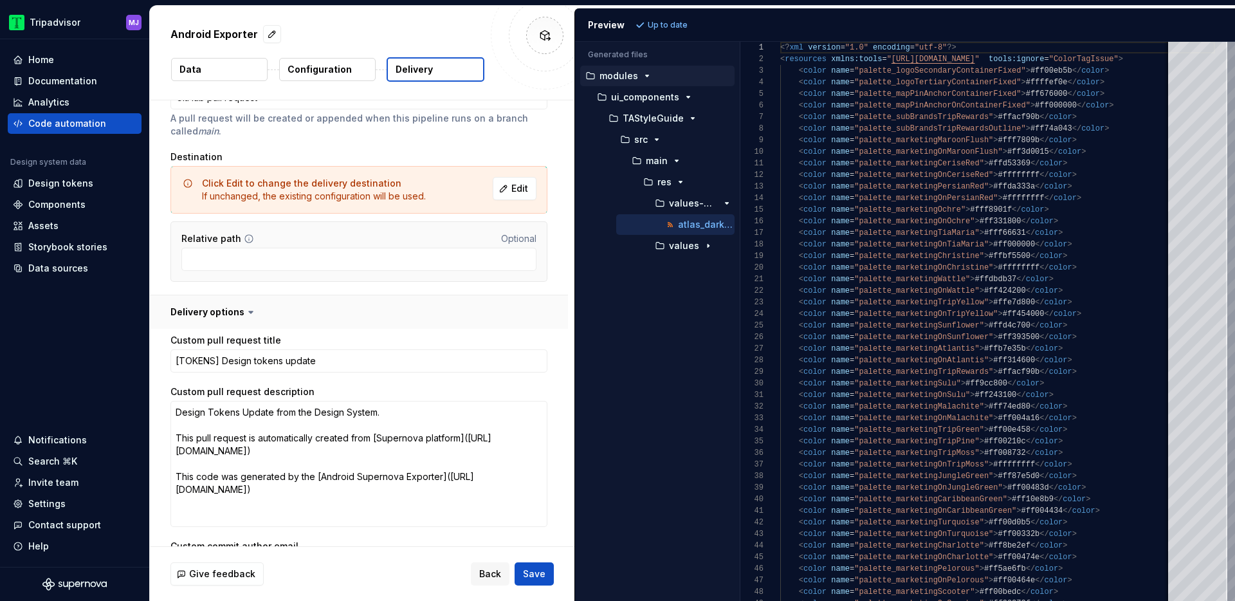
scroll to position [119, 0]
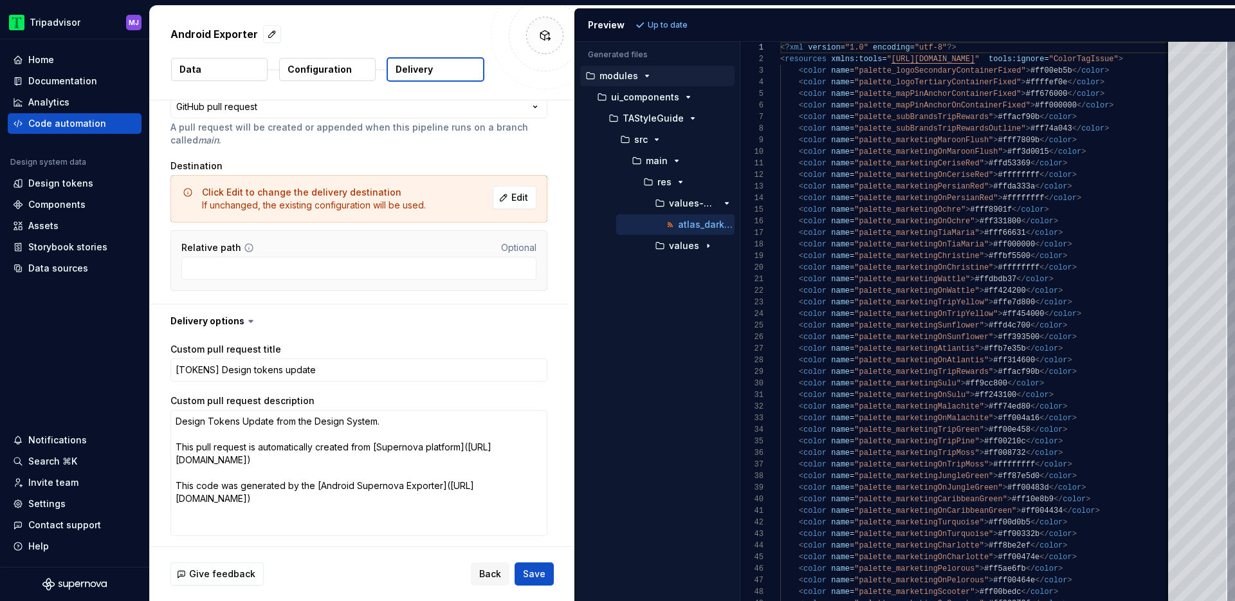
click at [246, 322] on icon at bounding box center [250, 321] width 13 height 13
click at [250, 321] on icon at bounding box center [250, 321] width 13 height 13
click at [245, 323] on icon at bounding box center [250, 321] width 13 height 13
click at [528, 196] on span "Edit" at bounding box center [519, 197] width 17 height 13
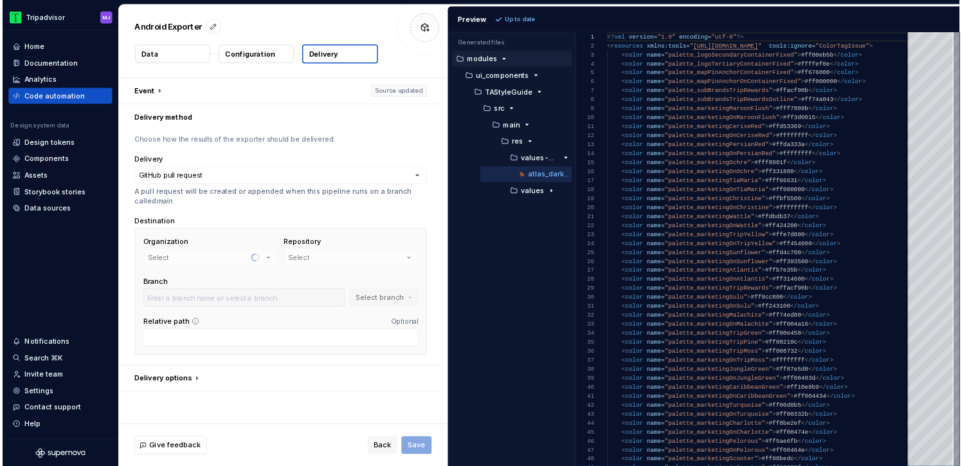
scroll to position [0, 0]
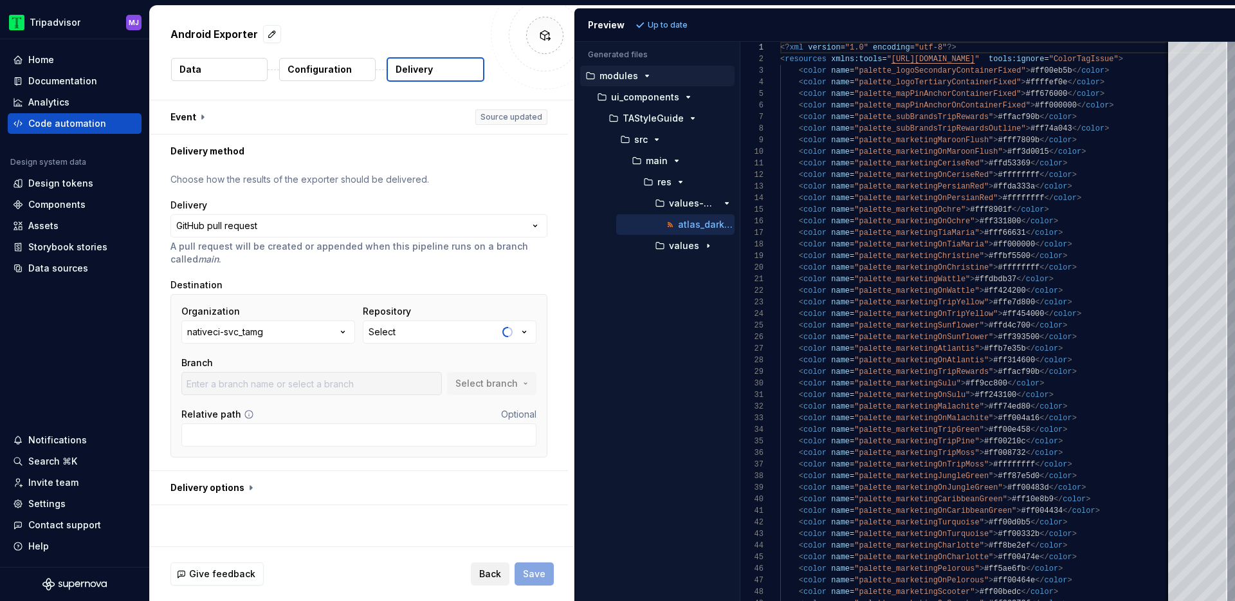
click at [491, 575] on span "Back" at bounding box center [490, 573] width 22 height 13
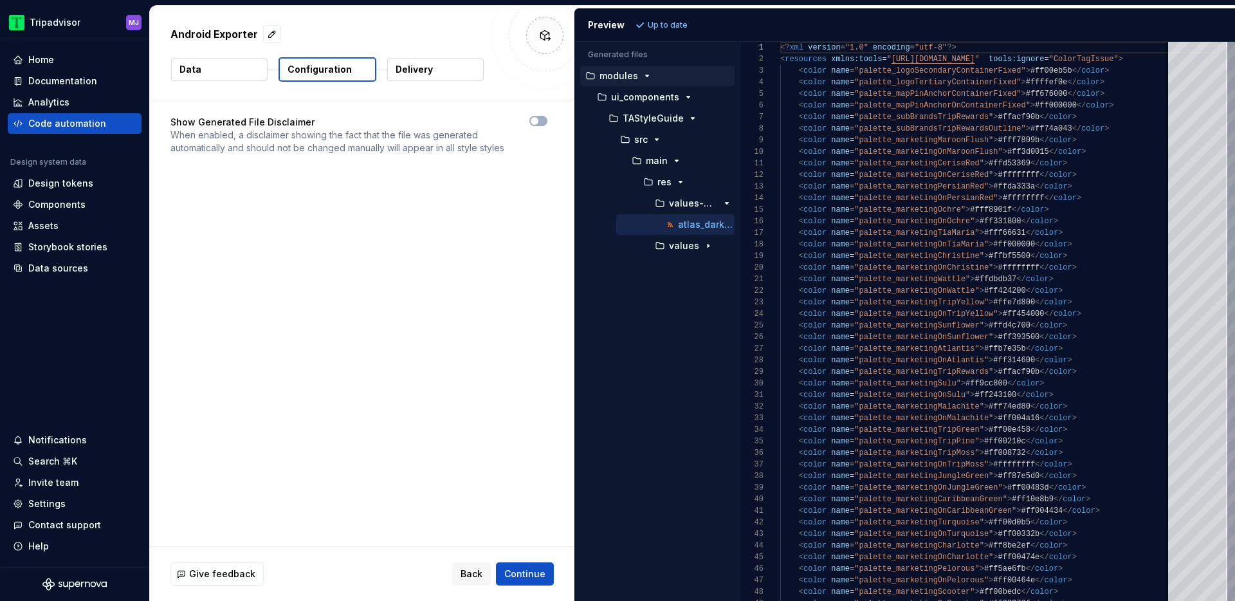
click at [244, 68] on button "Data" at bounding box center [219, 69] width 96 height 23
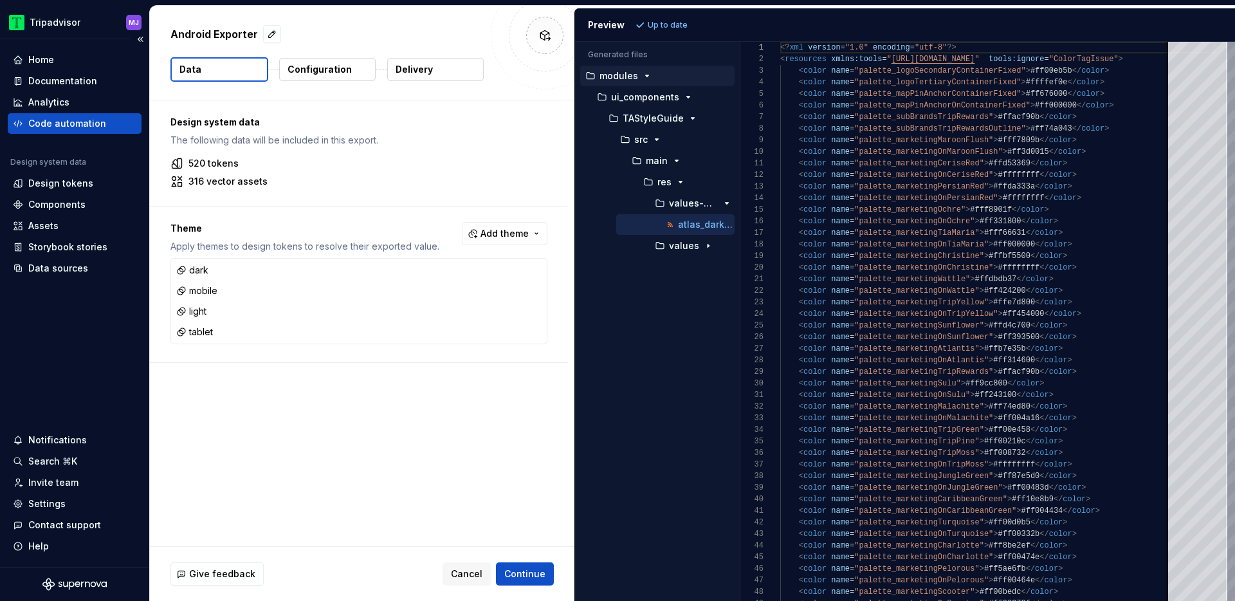
click at [68, 123] on div "Code automation" at bounding box center [67, 123] width 78 height 13
